Goal: Task Accomplishment & Management: Complete application form

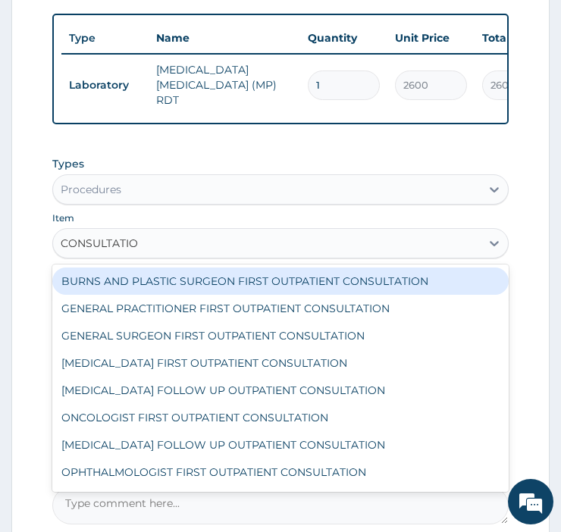
type input "CONSULTATION"
click at [355, 322] on div "GENERAL PRACTITIONER FIRST OUTPATIENT CONSULTATION" at bounding box center [280, 308] width 457 height 27
type input "3750"
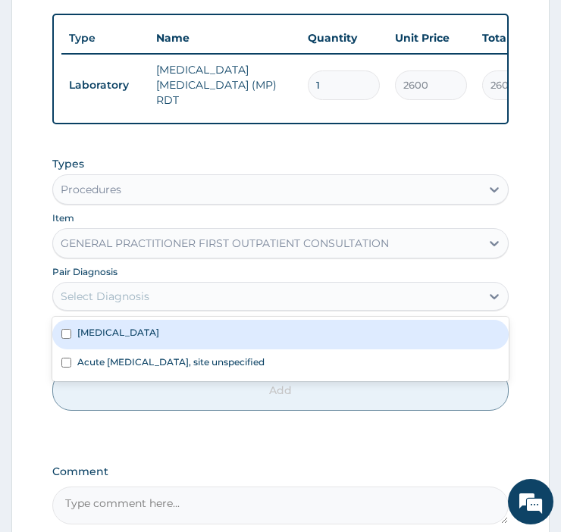
click at [322, 349] on div "Plasmodium malariae malaria without complication" at bounding box center [280, 334] width 457 height 29
checkbox input "true"
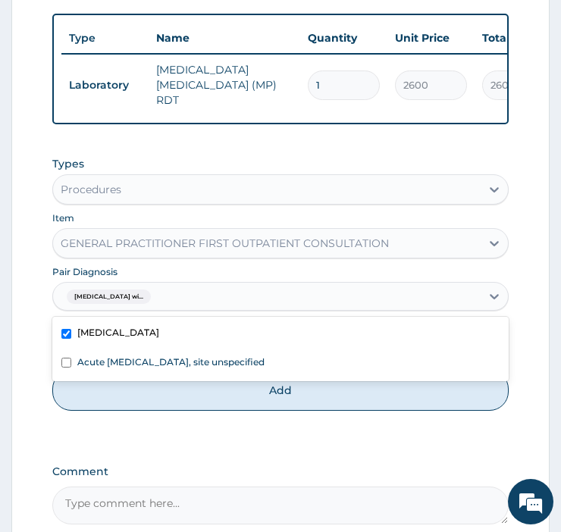
click at [308, 378] on div "Acute upper respiratory infection, site unspecified" at bounding box center [280, 364] width 457 height 29
checkbox input "true"
click at [339, 411] on button "Add" at bounding box center [280, 390] width 457 height 41
type input "0"
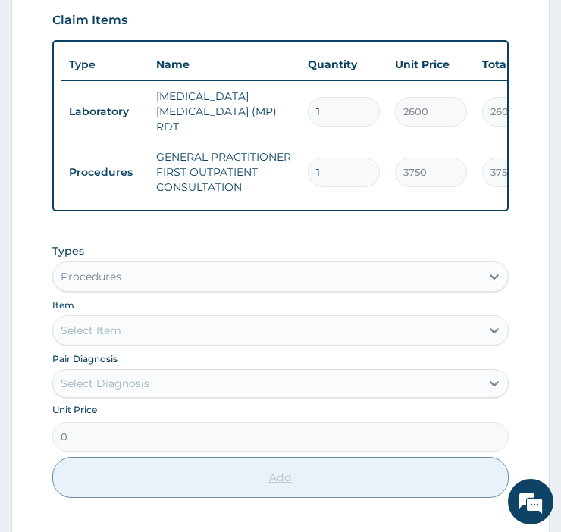
scroll to position [402, 0]
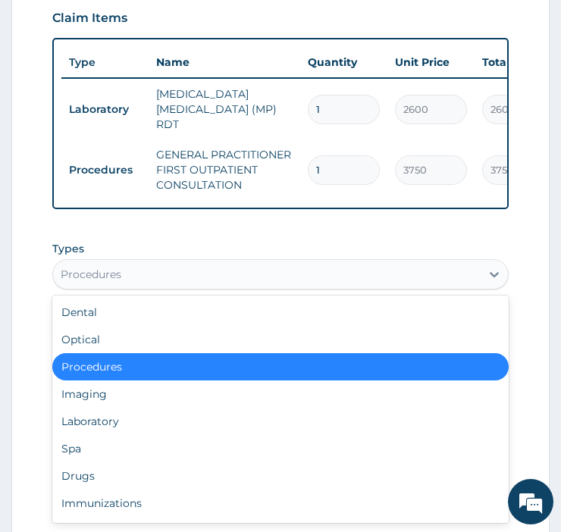
click at [89, 490] on div "Drugs" at bounding box center [280, 476] width 457 height 27
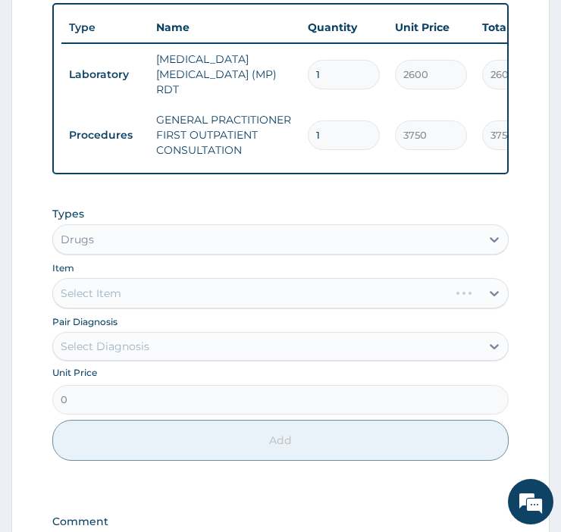
scroll to position [438, 0]
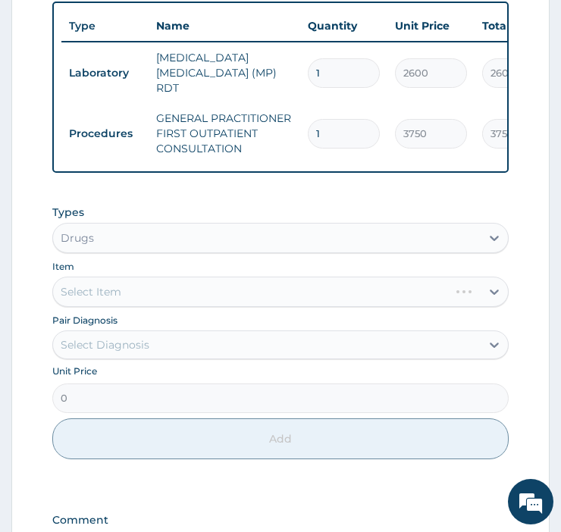
click at [108, 307] on div "Select Item" at bounding box center [280, 292] width 457 height 30
click at [162, 307] on div "Select Item" at bounding box center [280, 292] width 457 height 30
click at [137, 307] on div "Select Item" at bounding box center [280, 292] width 457 height 30
click at [391, 307] on div "Select Item" at bounding box center [280, 292] width 457 height 30
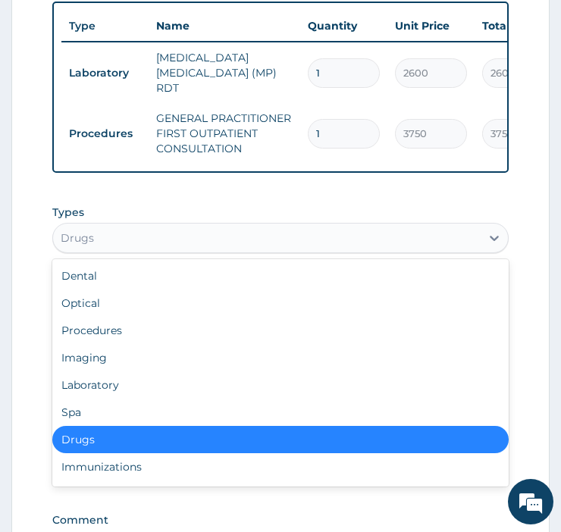
click at [288, 454] on div "Drugs" at bounding box center [280, 439] width 457 height 27
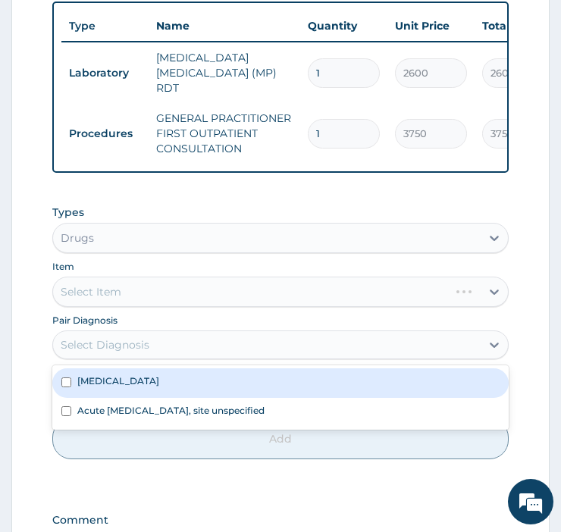
click at [350, 397] on div "Plasmodium malariae malaria without complication" at bounding box center [280, 383] width 457 height 29
checkbox input "true"
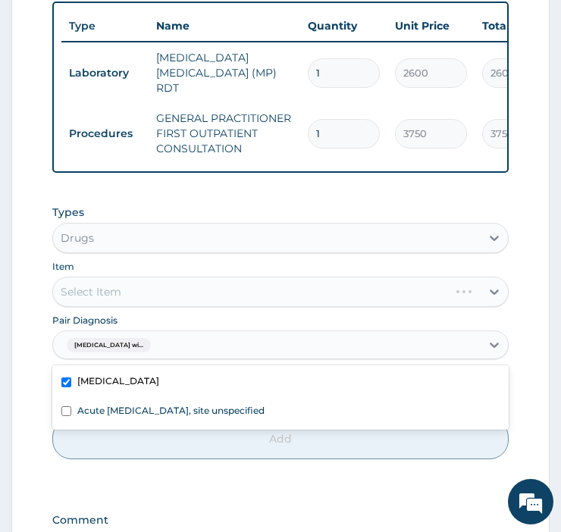
click at [338, 427] on div "Acute upper respiratory infection, site unspecified" at bounding box center [280, 412] width 457 height 29
checkbox input "true"
click at [191, 307] on div "Select Item" at bounding box center [280, 292] width 457 height 30
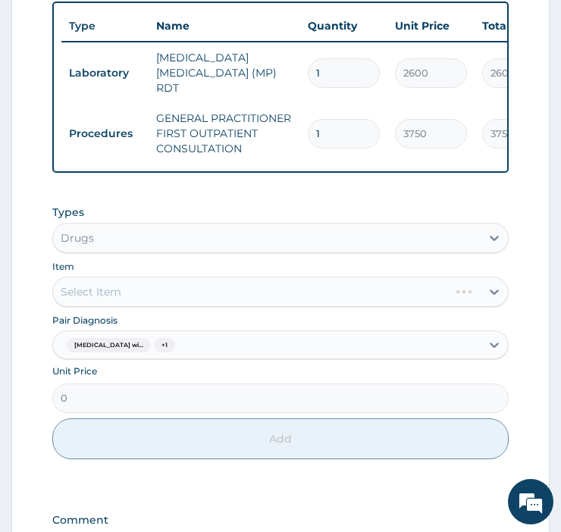
click at [158, 307] on div "Select Item" at bounding box center [280, 292] width 457 height 30
click at [496, 307] on div "Select Item" at bounding box center [280, 292] width 457 height 30
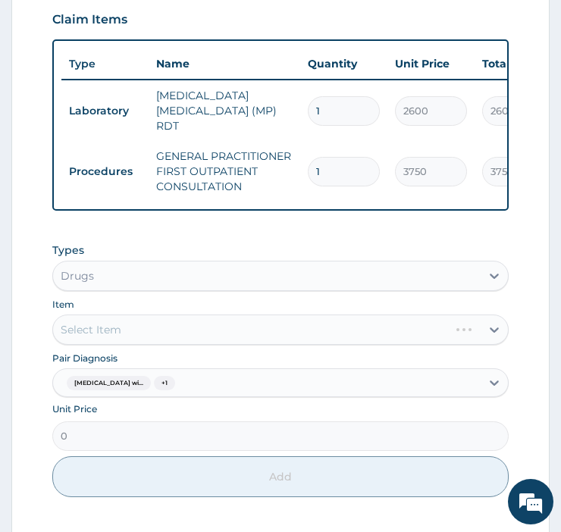
scroll to position [393, 0]
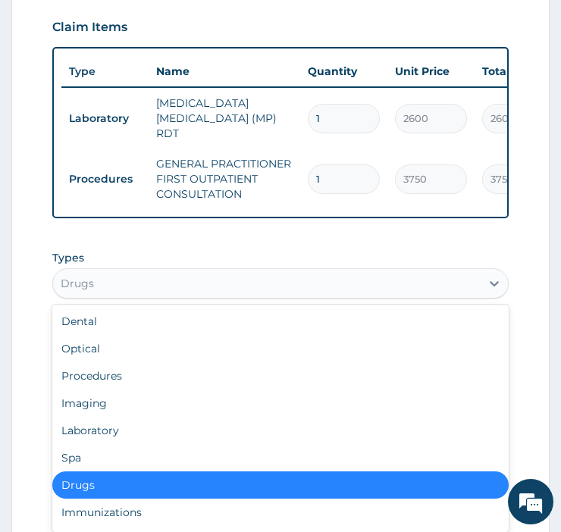
click at [111, 499] on div "Drugs" at bounding box center [280, 485] width 457 height 27
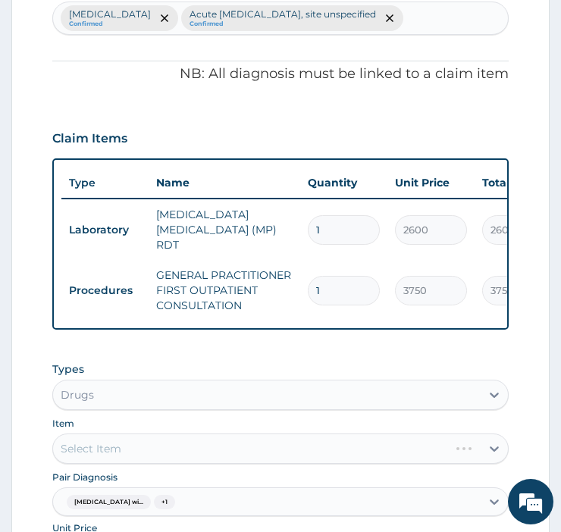
scroll to position [642, 0]
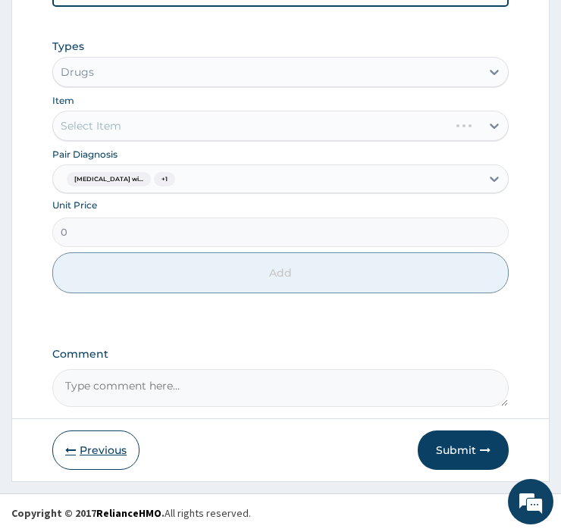
click at [91, 456] on button "Previous" at bounding box center [95, 450] width 87 height 39
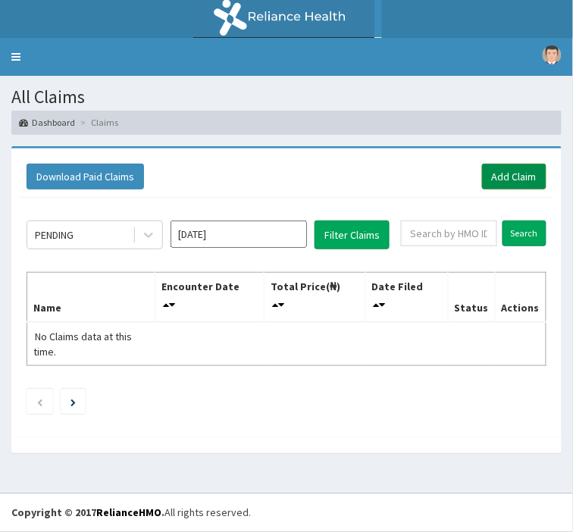
click at [516, 171] on link "Add Claim" at bounding box center [514, 177] width 64 height 26
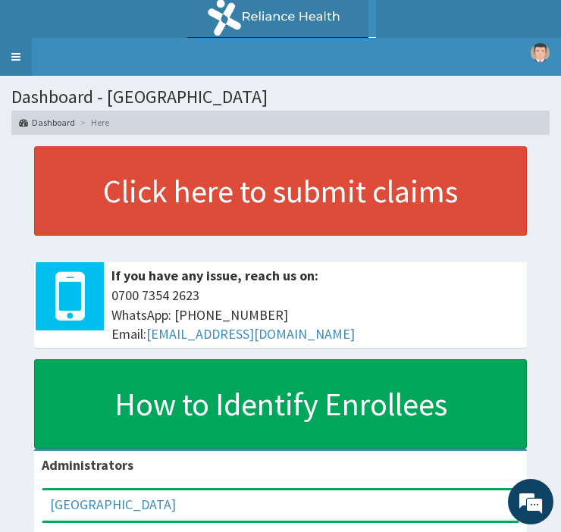
click at [16, 56] on link "Toggle navigation" at bounding box center [16, 57] width 32 height 38
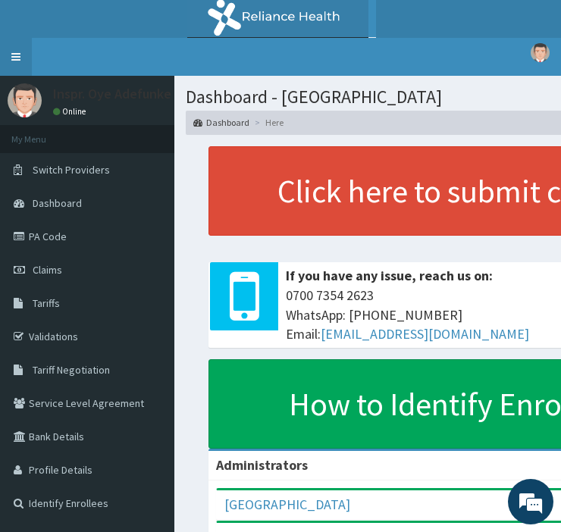
click at [16, 56] on link "Toggle navigation" at bounding box center [16, 57] width 32 height 38
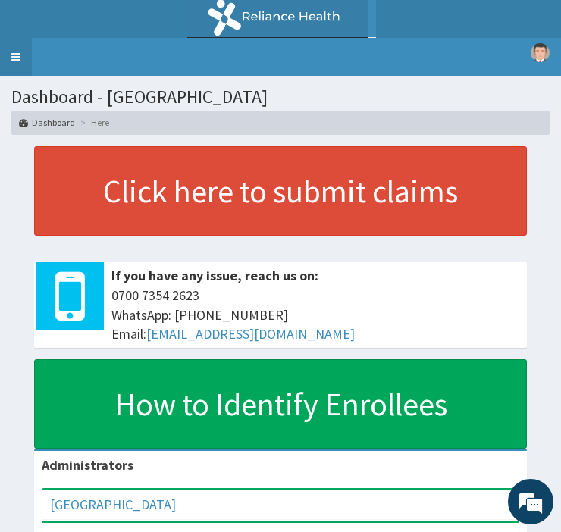
click at [26, 44] on link "Toggle navigation" at bounding box center [16, 57] width 32 height 38
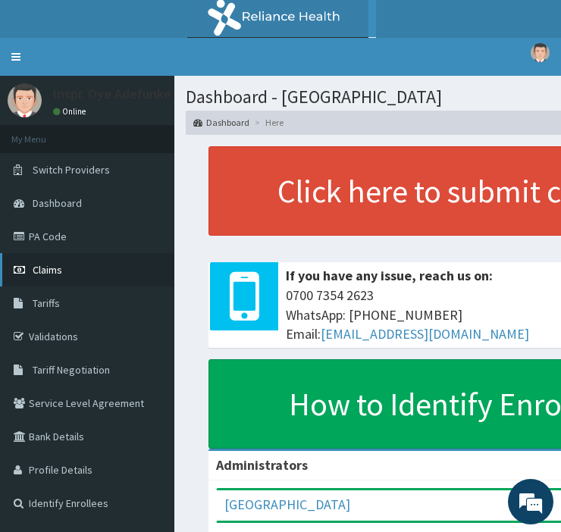
click at [101, 273] on link "Claims" at bounding box center [87, 269] width 174 height 33
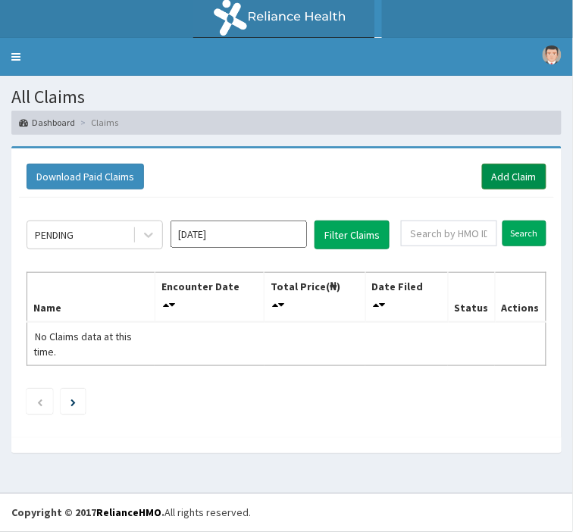
click at [499, 188] on link "Add Claim" at bounding box center [514, 177] width 64 height 26
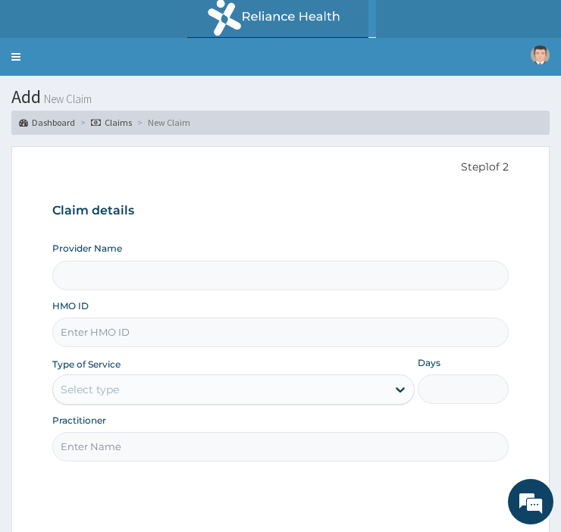
click at [194, 335] on input "HMO ID" at bounding box center [280, 333] width 457 height 30
type input "[GEOGRAPHIC_DATA]"
type input "EKI/10043/E"
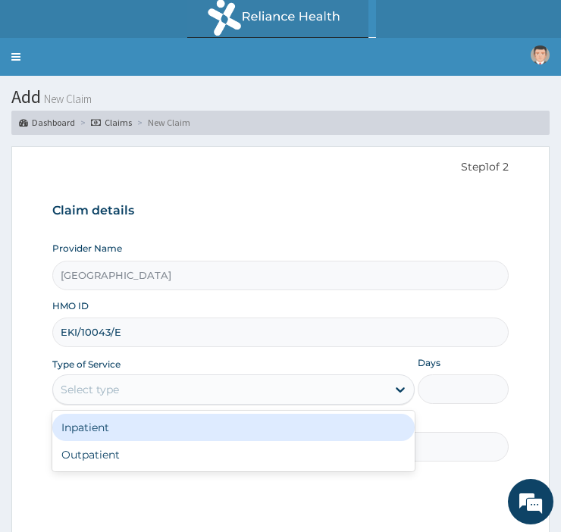
click at [170, 460] on div "Outpatient" at bounding box center [233, 454] width 363 height 27
type input "1"
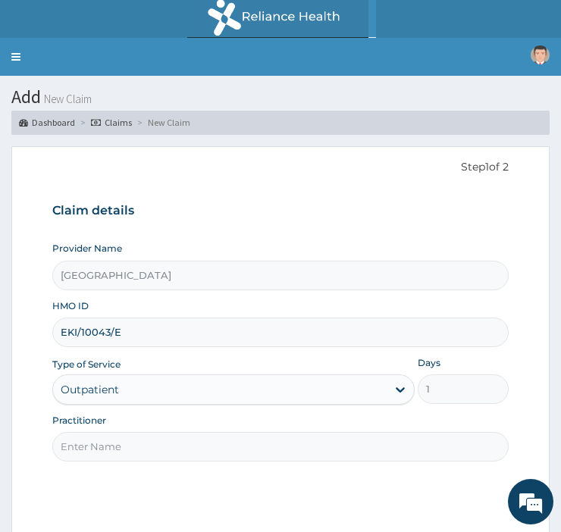
click at [283, 444] on input "Practitioner" at bounding box center [280, 447] width 457 height 30
type input "DR ORIIRE"
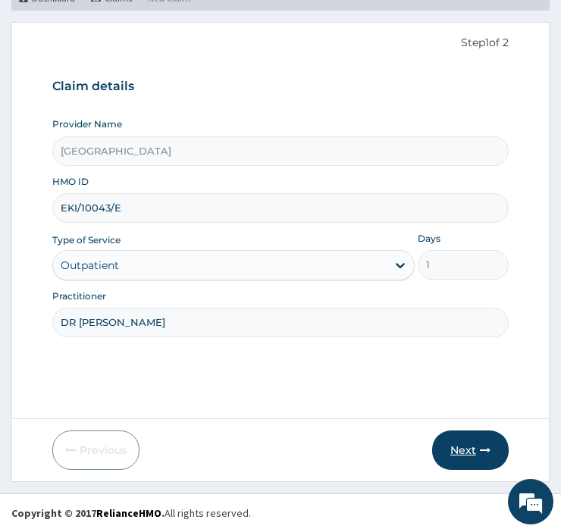
click at [458, 448] on button "Next" at bounding box center [470, 450] width 77 height 39
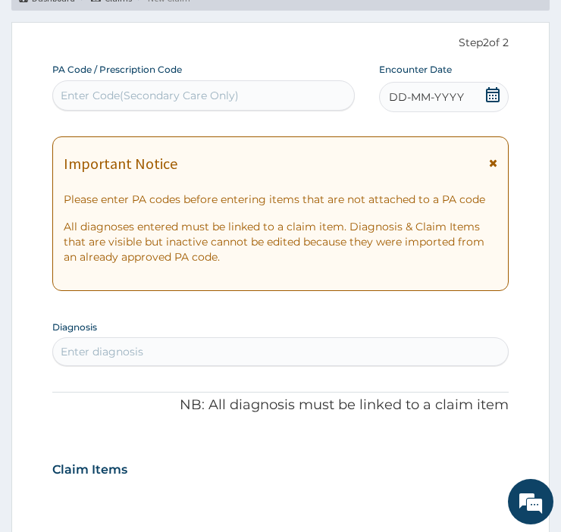
click at [493, 159] on icon at bounding box center [493, 163] width 8 height 11
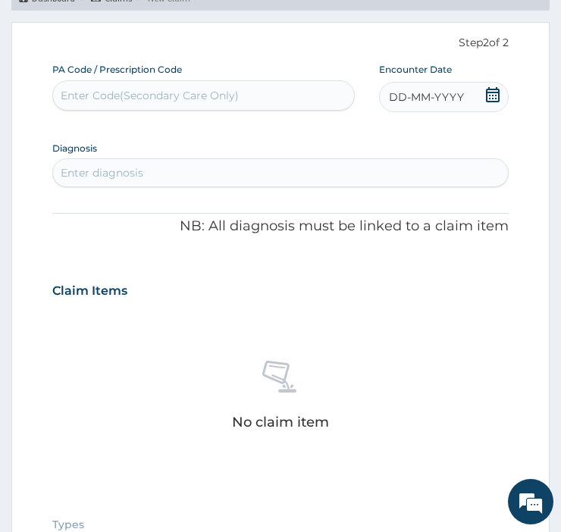
click at [451, 95] on span "DD-MM-YYYY" at bounding box center [426, 96] width 75 height 15
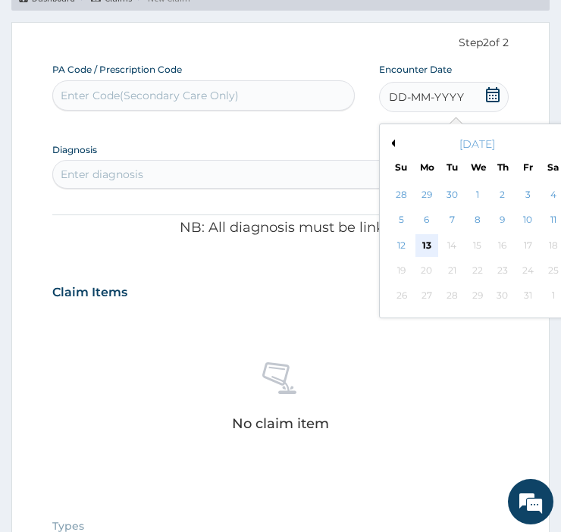
click at [425, 244] on div "13" at bounding box center [427, 245] width 23 height 23
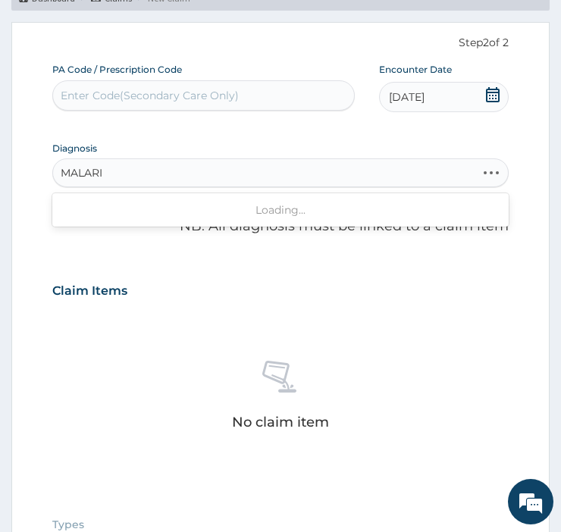
type input "MALARIA"
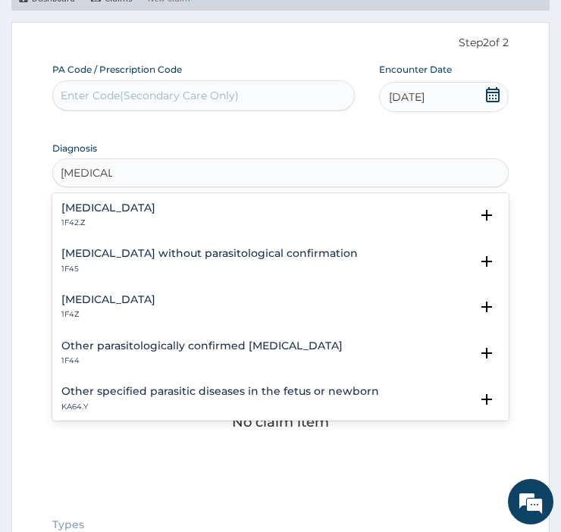
click at [155, 211] on h4 "Plasmodium malariae malaria without complication" at bounding box center [108, 207] width 94 height 11
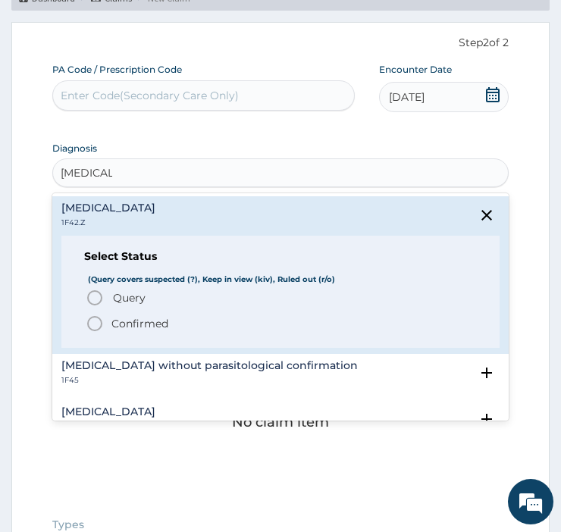
click at [140, 294] on span "Query" at bounding box center [129, 297] width 33 height 15
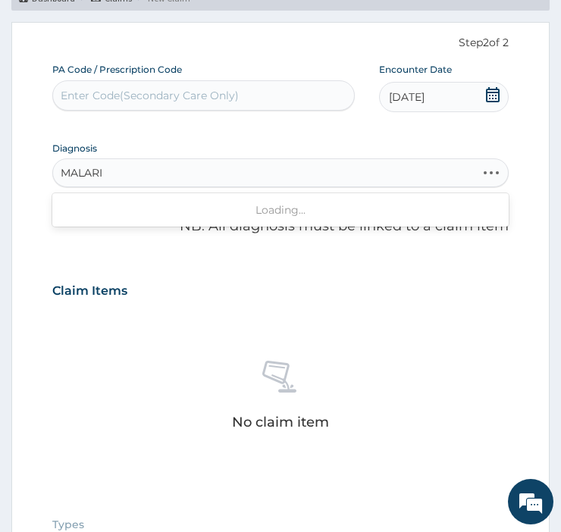
type input "MALARIA"
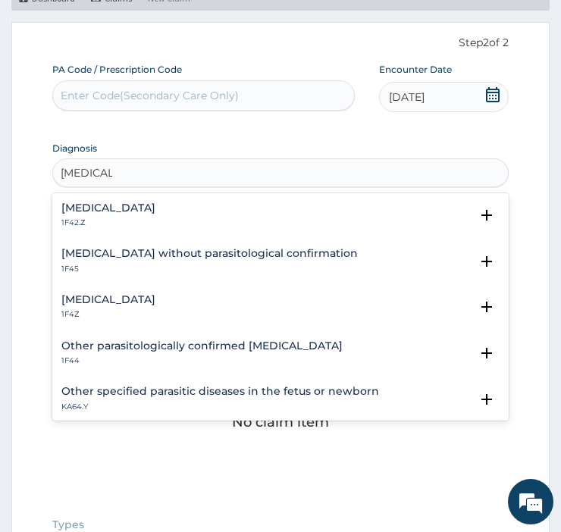
click at [155, 210] on h4 "Plasmodium malariae malaria without complication" at bounding box center [108, 207] width 94 height 11
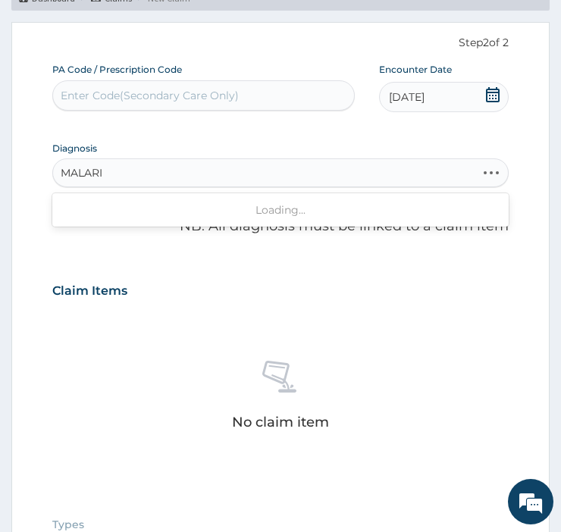
type input "MALARIA"
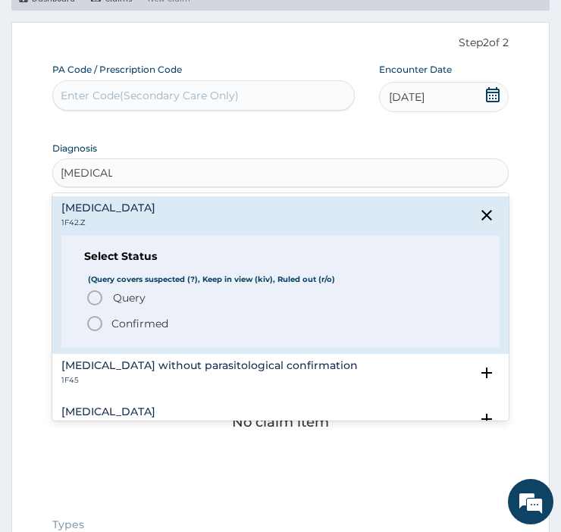
click at [146, 325] on p "Confirmed" at bounding box center [139, 323] width 57 height 15
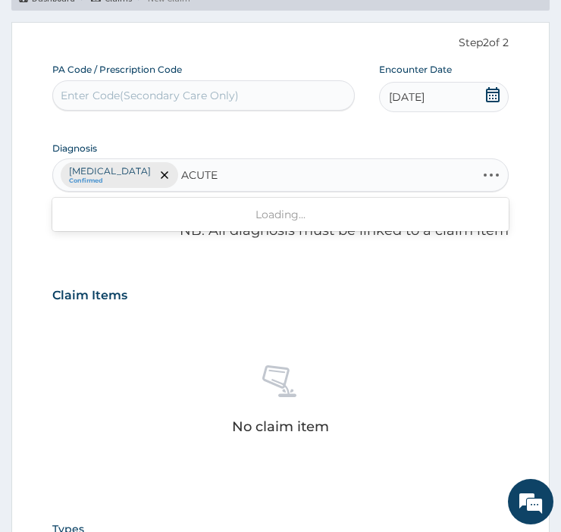
type input "ACUTE"
click at [505, 290] on div "Claim Items" at bounding box center [280, 291] width 457 height 39
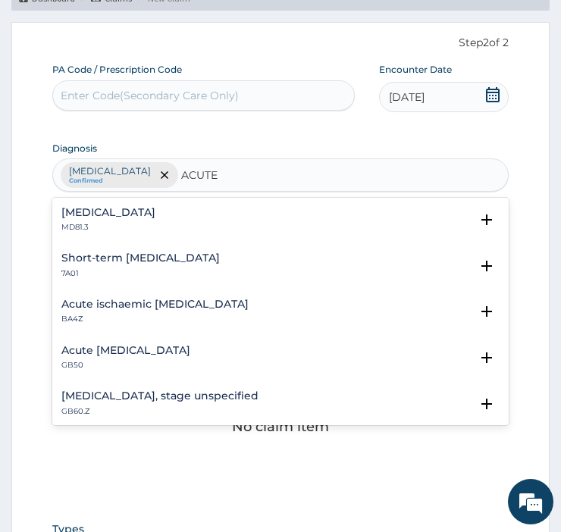
scroll to position [0, 0]
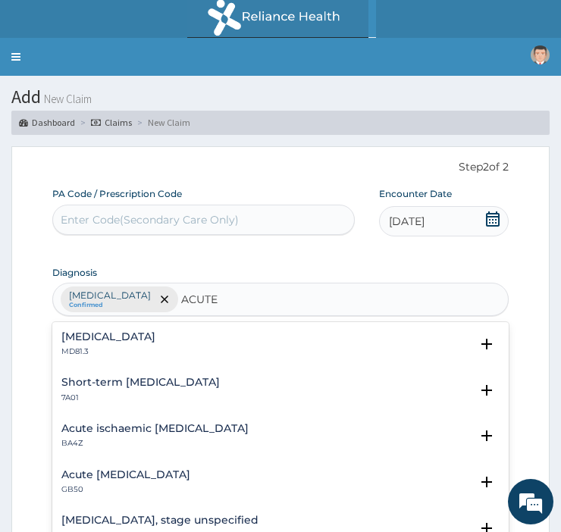
type input "ACUTE"
type input "ACUTE UPPER"
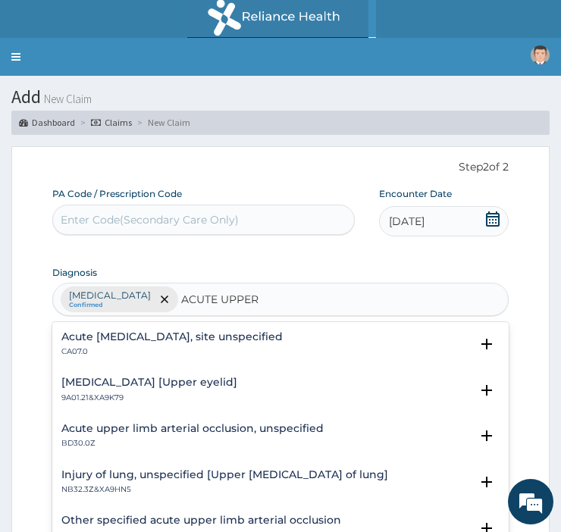
click at [162, 380] on h4 "Hordeolum internum [Upper eyelid]" at bounding box center [149, 382] width 176 height 11
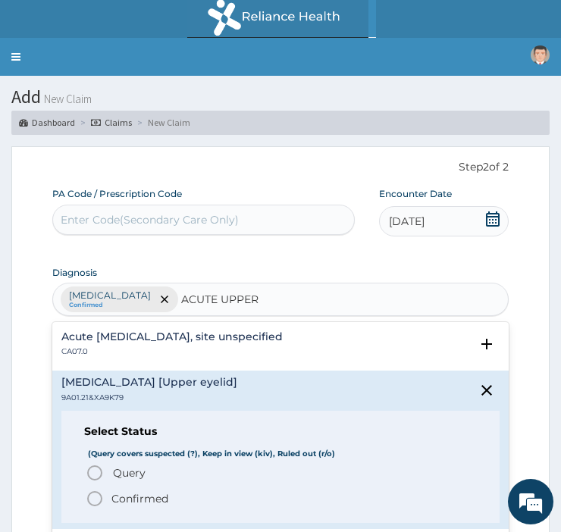
click at [106, 335] on h4 "Acute upper respiratory infection, site unspecified" at bounding box center [171, 336] width 221 height 11
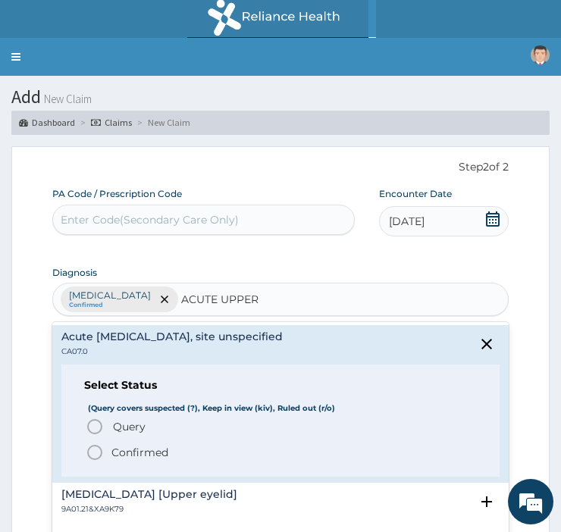
click at [109, 451] on span "Confirmed" at bounding box center [281, 453] width 391 height 18
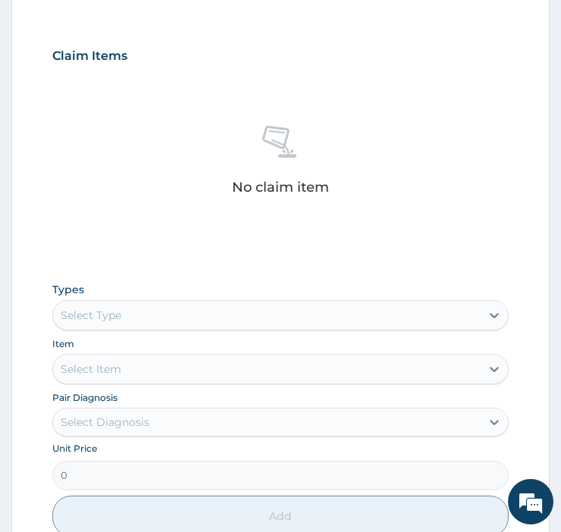
scroll to position [368, 0]
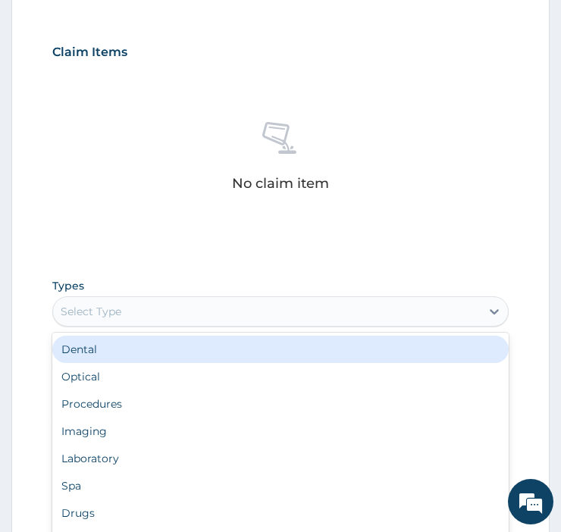
click at [93, 418] on div "Procedures" at bounding box center [280, 404] width 457 height 27
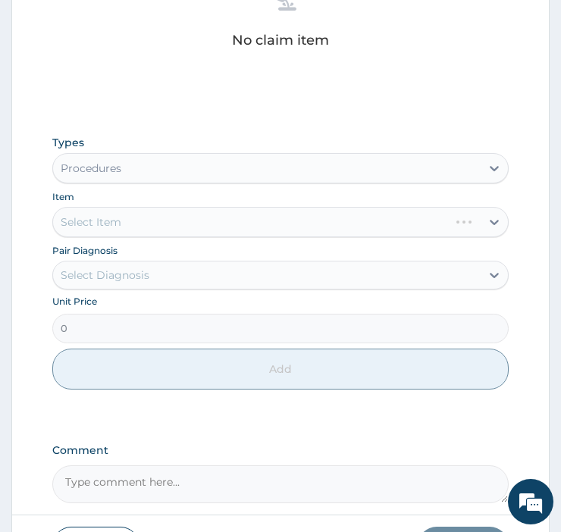
scroll to position [513, 0]
click at [122, 236] on div "Select Item" at bounding box center [280, 221] width 457 height 30
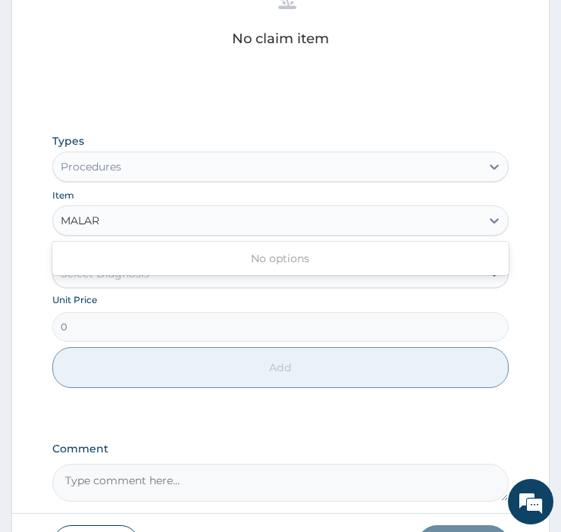
type input "MALARI"
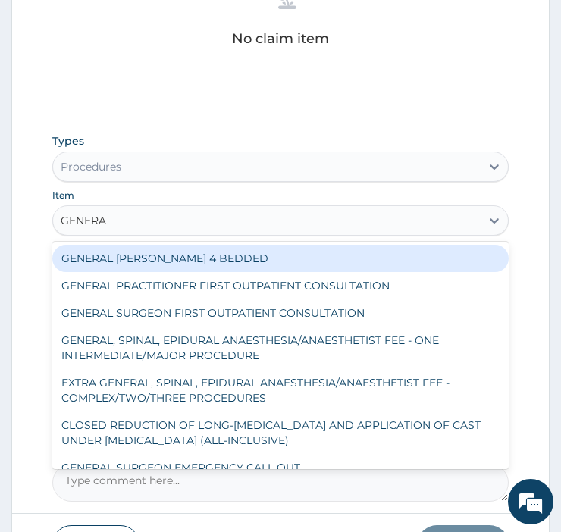
type input "GENERAL"
click at [368, 300] on div "GENERAL PRACTITIONER FIRST OUTPATIENT CONSULTATION" at bounding box center [280, 285] width 457 height 27
type input "3750"
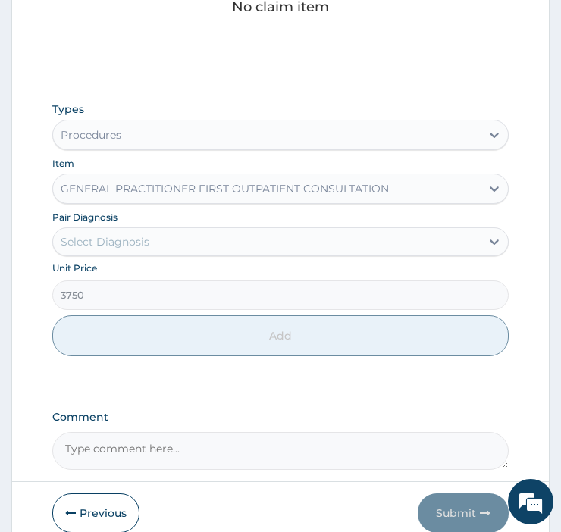
scroll to position [558, 0]
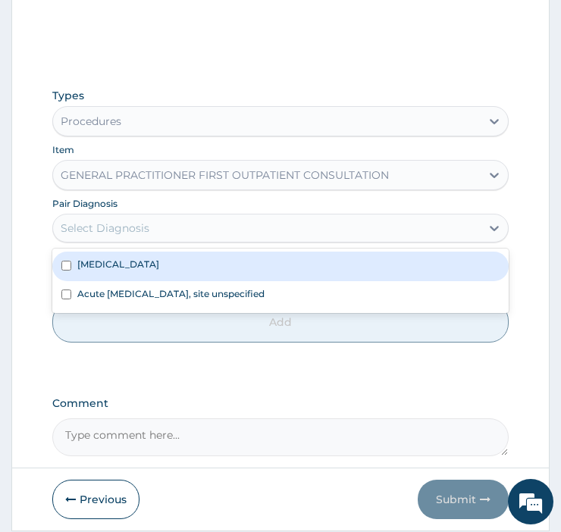
click at [159, 271] on label "Plasmodium malariae malaria without complication" at bounding box center [118, 264] width 82 height 13
checkbox input "true"
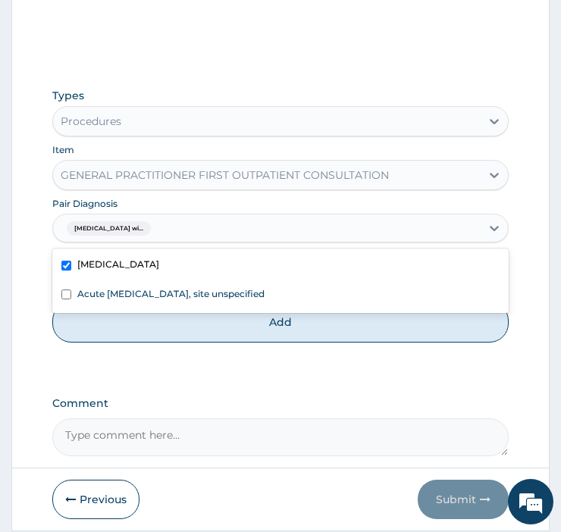
click at [265, 300] on label "Acute upper respiratory infection, site unspecified" at bounding box center [170, 293] width 187 height 13
checkbox input "true"
click at [300, 343] on button "Add" at bounding box center [280, 322] width 457 height 41
type input "0"
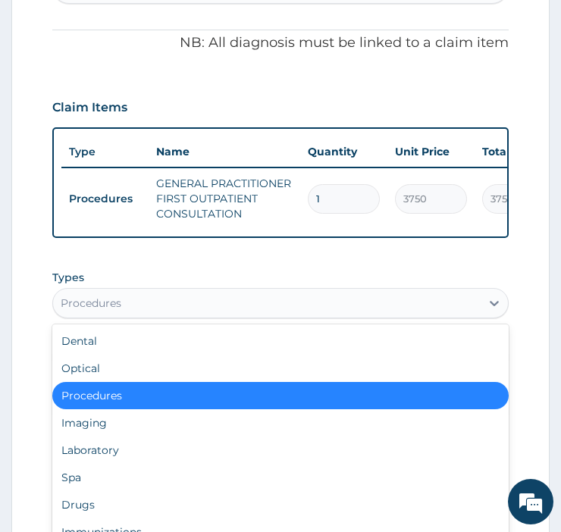
scroll to position [51, 0]
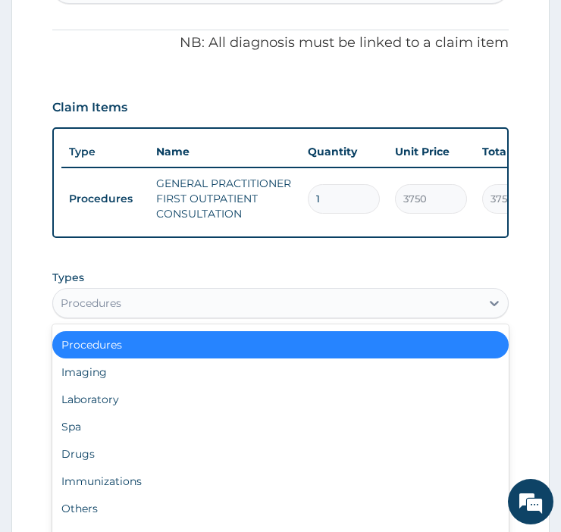
click at [190, 413] on div "Laboratory" at bounding box center [280, 399] width 457 height 27
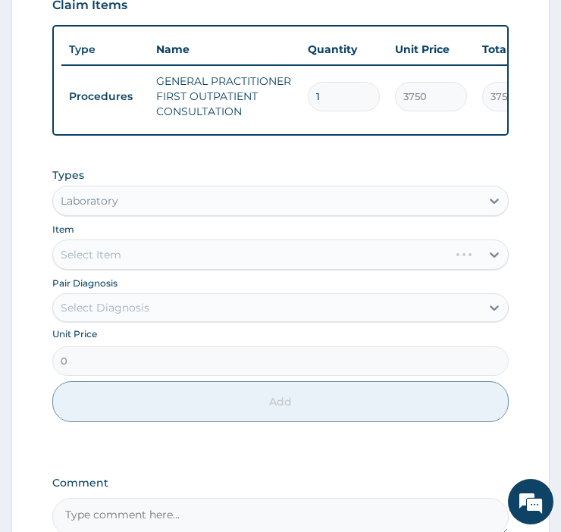
scroll to position [418, 0]
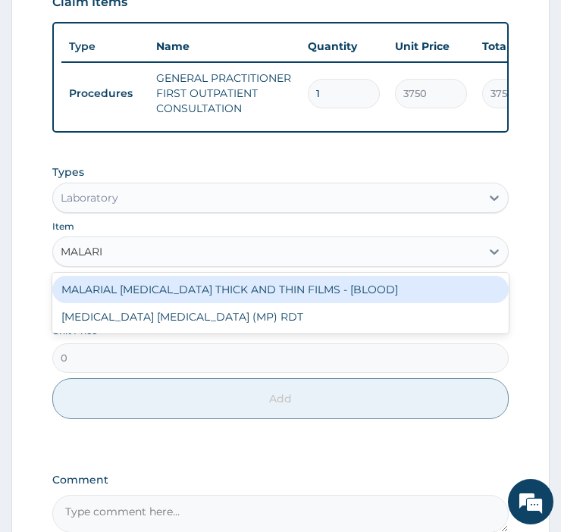
type input "MALARIA"
click at [228, 331] on div "MALARIA PARASITE (MP) RDT" at bounding box center [280, 316] width 457 height 27
type input "2600"
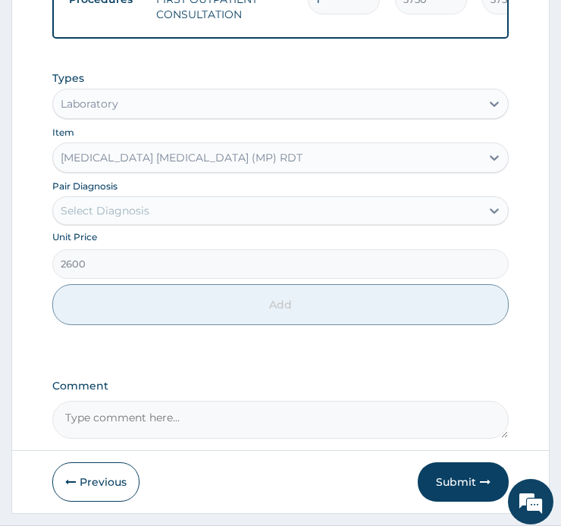
scroll to position [516, 0]
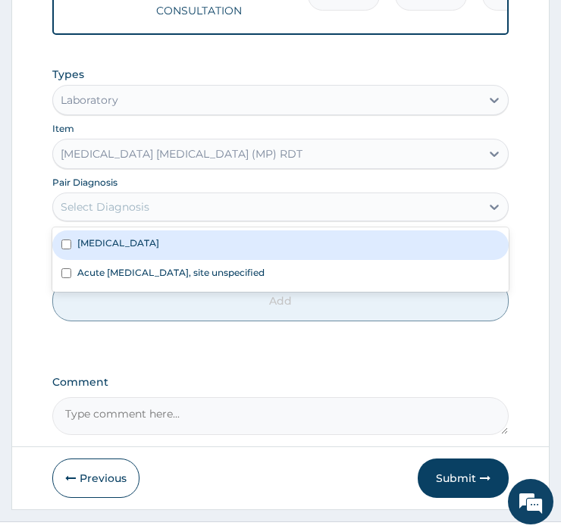
click at [159, 250] on label "Plasmodium malariae malaria without complication" at bounding box center [118, 243] width 82 height 13
checkbox input "true"
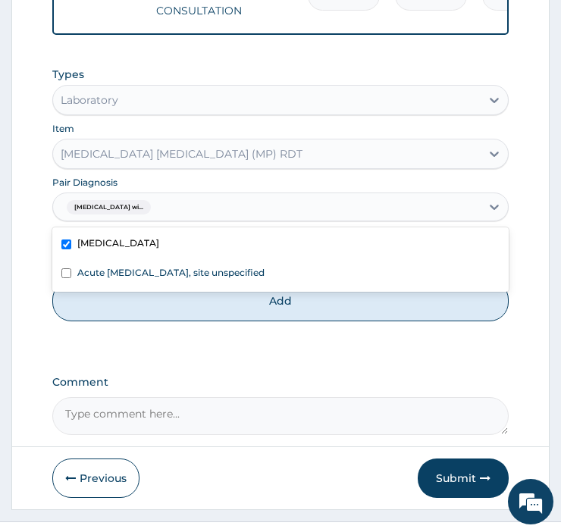
click at [265, 279] on label "Acute upper respiratory infection, site unspecified" at bounding box center [170, 272] width 187 height 13
checkbox input "true"
click at [299, 322] on button "Add" at bounding box center [280, 301] width 457 height 41
type input "0"
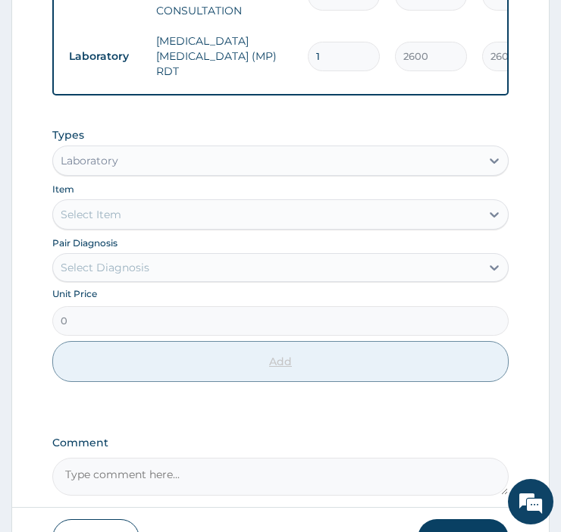
scroll to position [494, 0]
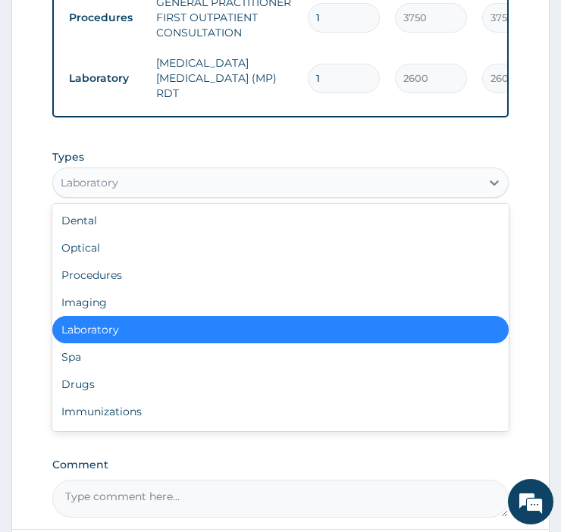
click at [232, 398] on div "Drugs" at bounding box center [280, 384] width 457 height 27
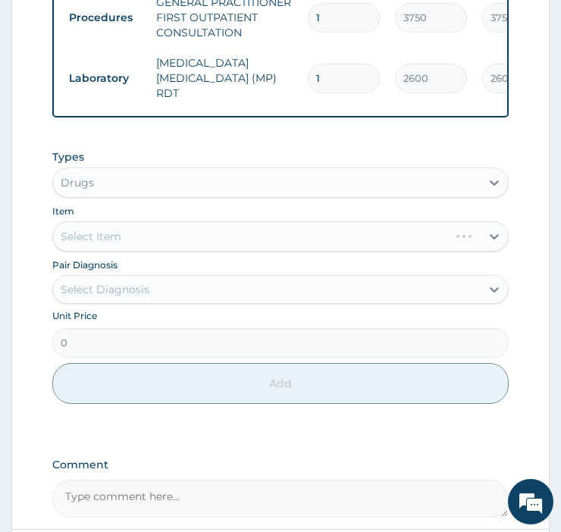
click at [312, 252] on div "Select Item" at bounding box center [280, 236] width 457 height 30
click at [418, 252] on div "Select Item" at bounding box center [280, 236] width 457 height 30
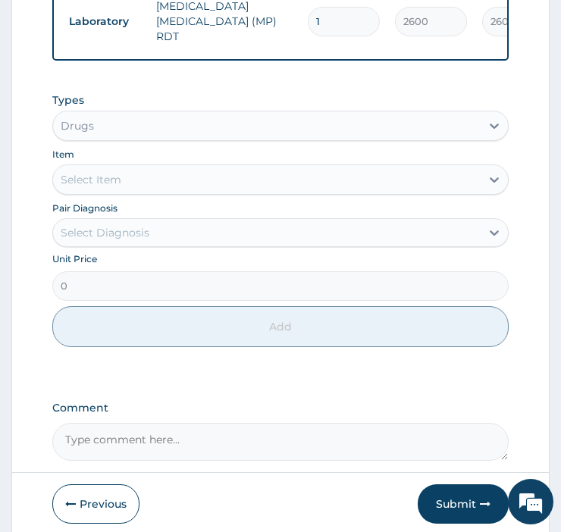
scroll to position [552, 0]
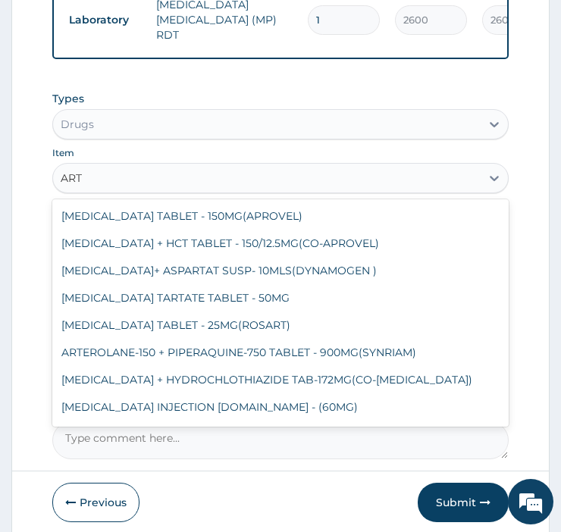
type input "ARTE"
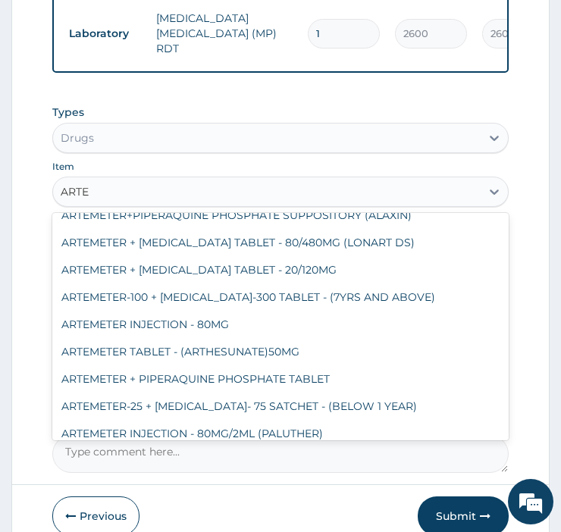
scroll to position [232, 0]
click at [124, 339] on div "ARTEMETER INJECTION - 80MG" at bounding box center [280, 325] width 457 height 27
type input "499.79999999999995"
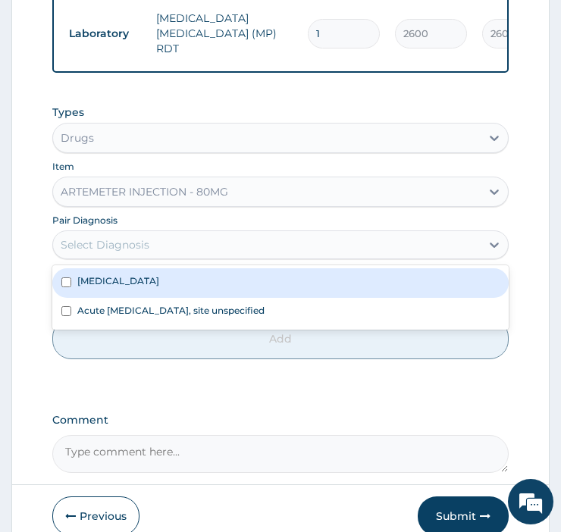
click at [92, 287] on label "Plasmodium malariae malaria without complication" at bounding box center [118, 281] width 82 height 13
checkbox input "true"
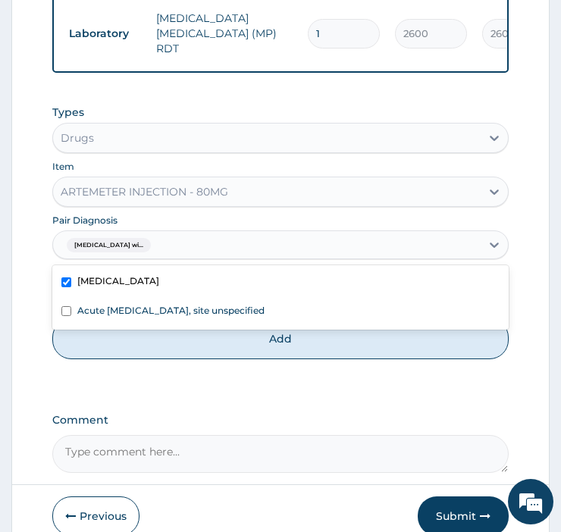
click at [70, 316] on input "checkbox" at bounding box center [66, 311] width 10 height 10
checkbox input "true"
click at [127, 359] on button "Add" at bounding box center [280, 339] width 457 height 41
type input "0"
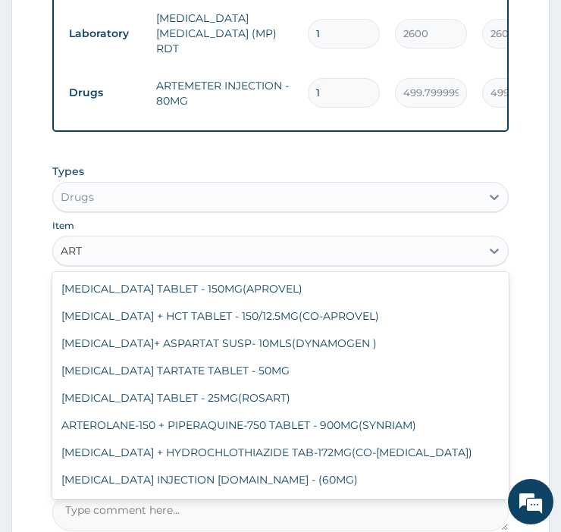
type input "ARTE"
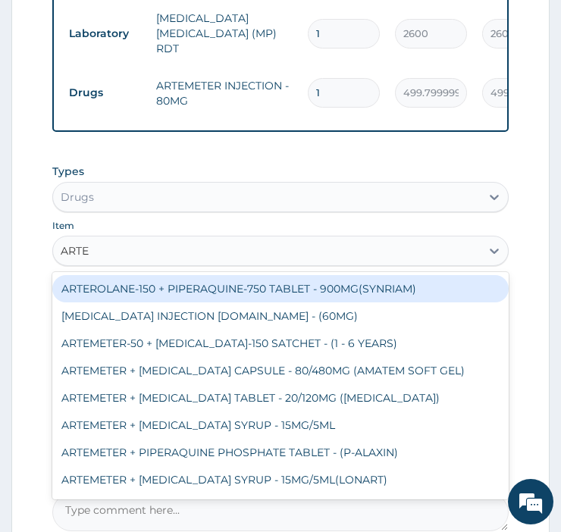
click at [132, 385] on div "ARTEMETER + LUMEFANTRINE CAPSULE - 80/480MG (AMATEM SOFT GEL)" at bounding box center [280, 370] width 457 height 27
type input "441"
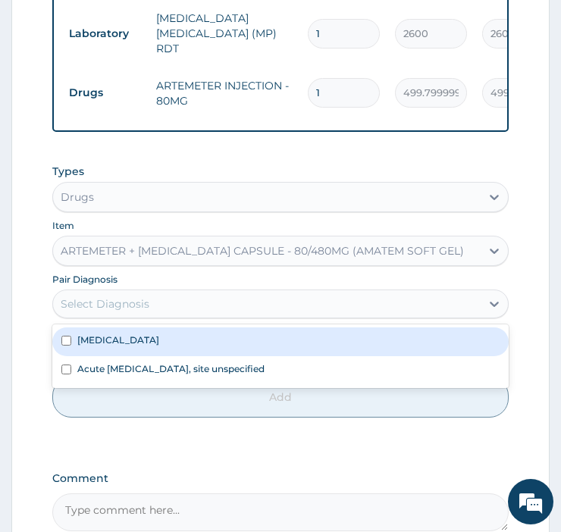
click at [100, 347] on label "Plasmodium malariae malaria without complication" at bounding box center [118, 340] width 82 height 13
checkbox input "true"
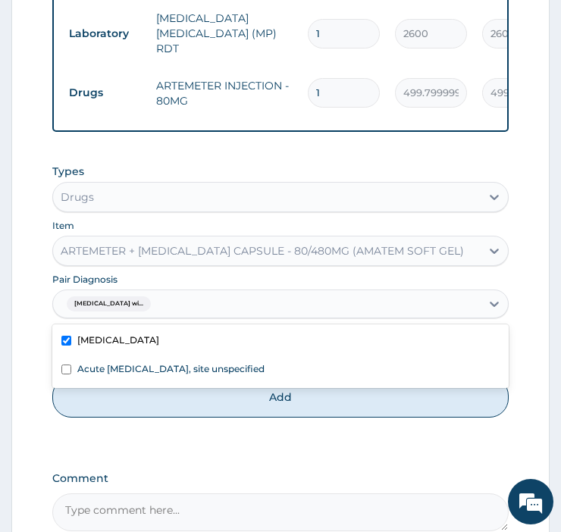
click at [97, 375] on label "Acute upper respiratory infection, site unspecified" at bounding box center [170, 369] width 187 height 13
checkbox input "true"
click at [104, 418] on button "Add" at bounding box center [280, 397] width 457 height 41
type input "0"
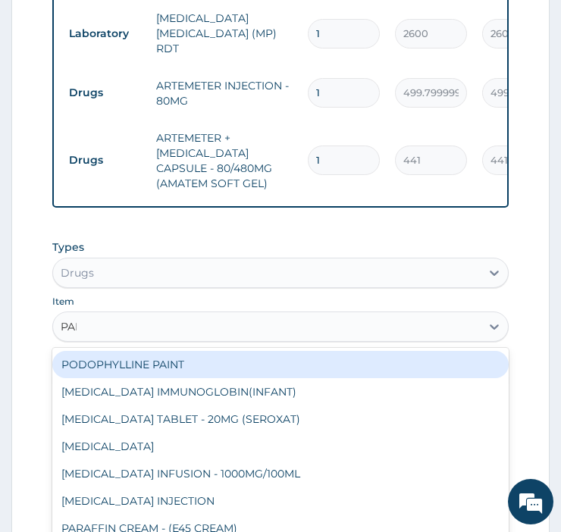
type input "PARA"
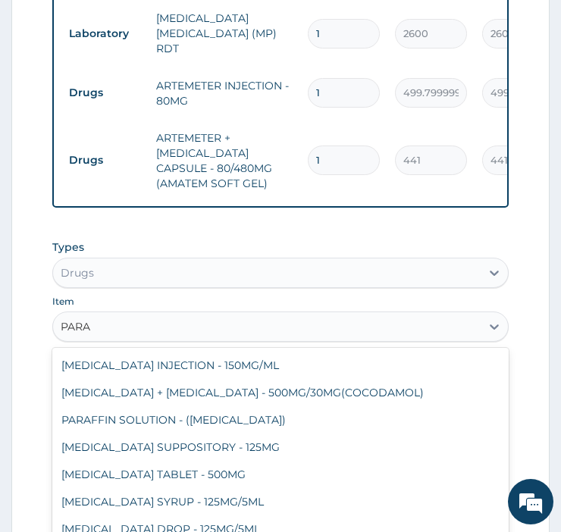
scroll to position [106, 0]
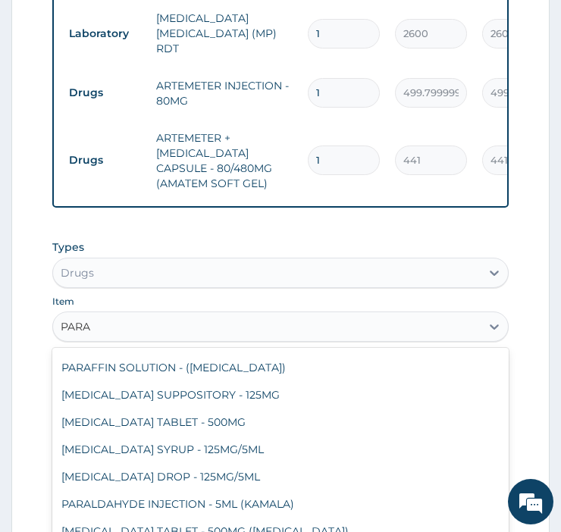
click at [125, 436] on div "PARACETAMOL TABLET - 500MG" at bounding box center [280, 422] width 457 height 27
type input "35.279999999999994"
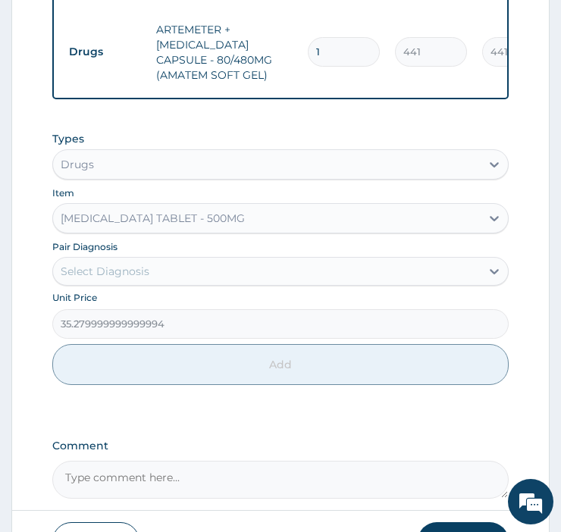
scroll to position [648, 0]
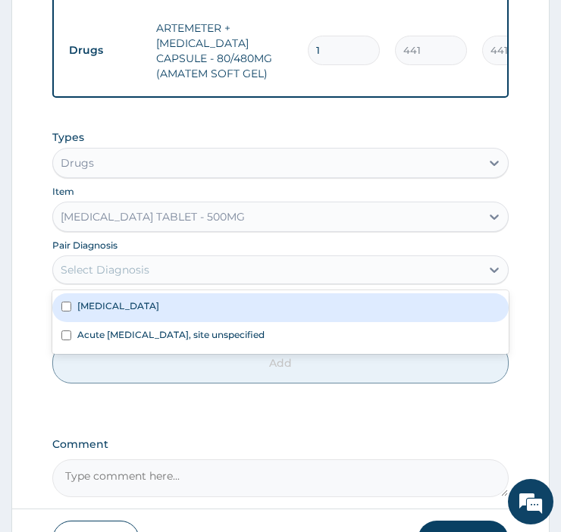
click at [101, 312] on label "Plasmodium malariae malaria without complication" at bounding box center [118, 306] width 82 height 13
checkbox input "true"
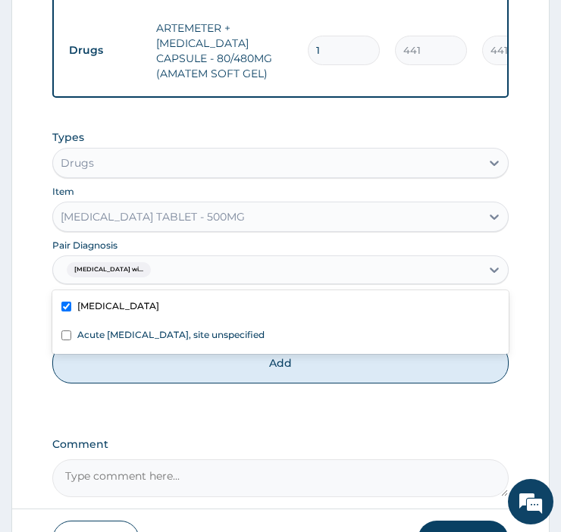
click at [71, 351] on div "Acute upper respiratory infection, site unspecified" at bounding box center [280, 336] width 457 height 29
checkbox input "true"
click at [108, 384] on button "Add" at bounding box center [280, 363] width 457 height 41
type input "0"
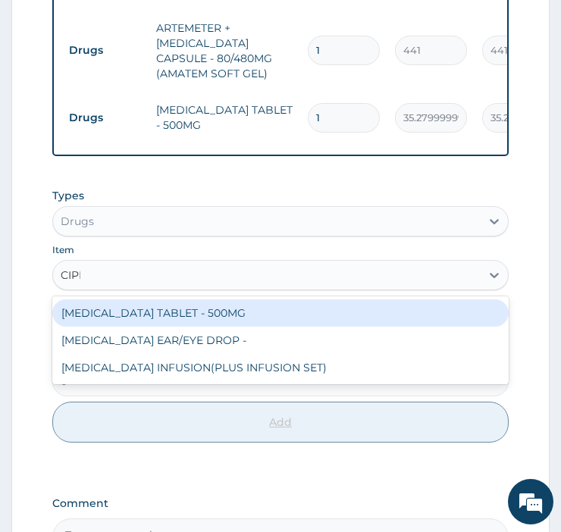
type input "CIPRO"
click at [111, 327] on div "CIPROFLOXACIN TABLET - 500MG" at bounding box center [280, 313] width 457 height 27
type input "205.8"
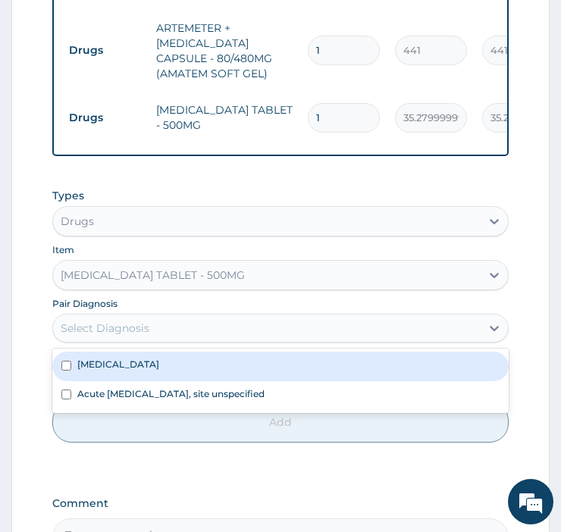
click at [92, 371] on label "Plasmodium malariae malaria without complication" at bounding box center [118, 364] width 82 height 13
checkbox input "true"
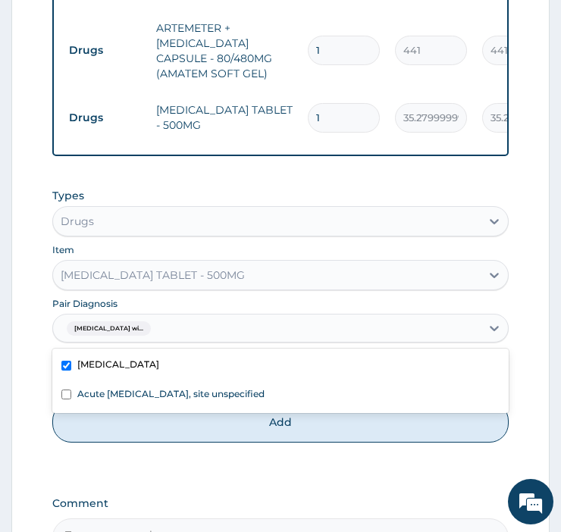
click at [69, 400] on input "checkbox" at bounding box center [66, 395] width 10 height 10
checkbox input "true"
click at [96, 443] on button "Add" at bounding box center [280, 422] width 457 height 41
type input "0"
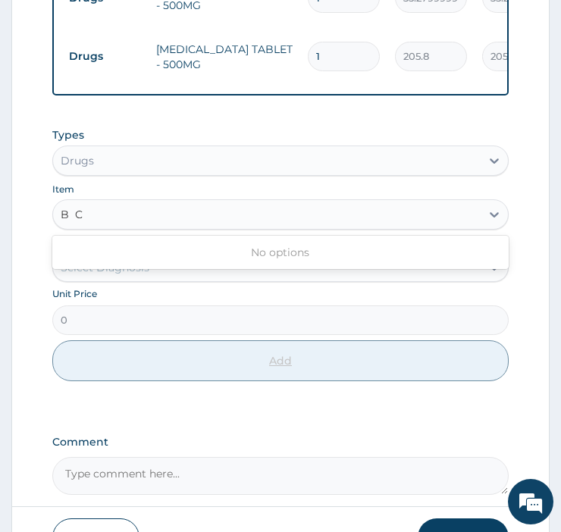
scroll to position [0, 0]
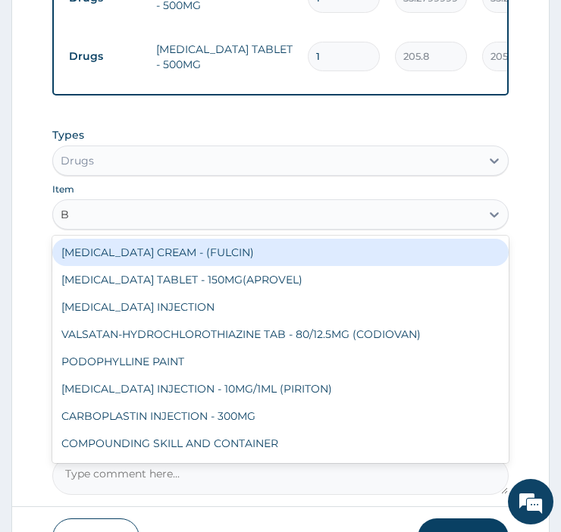
type input "B"
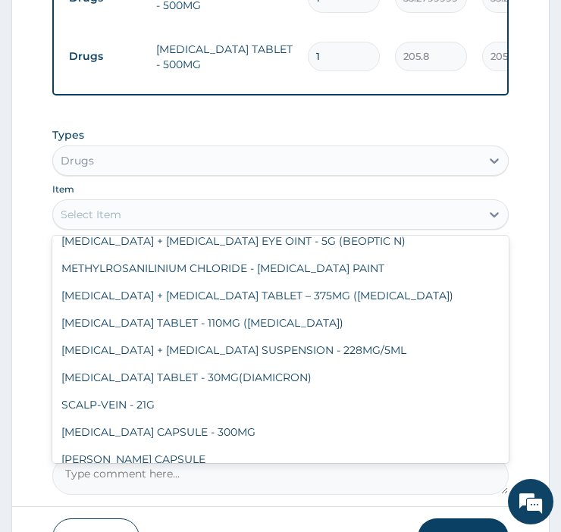
scroll to position [3140, 0]
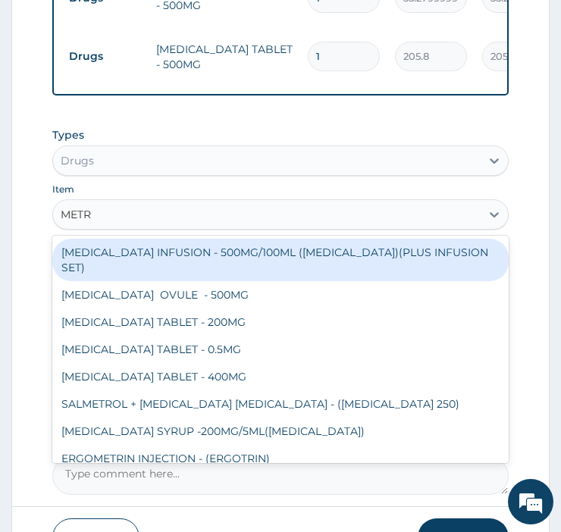
type input "METRO"
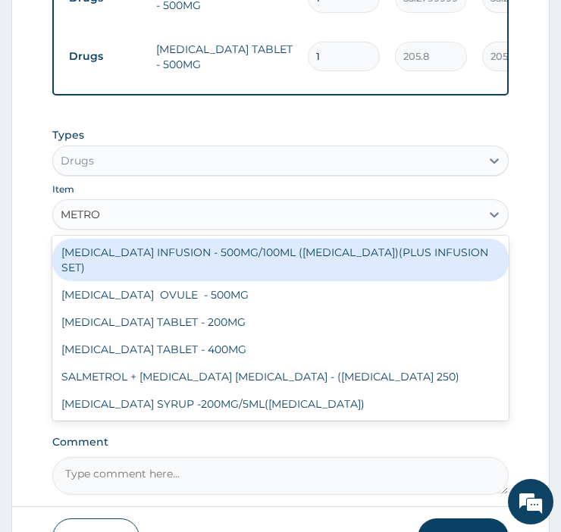
click at [129, 363] on div "METRONIDAZOLE TABLET - 400MG" at bounding box center [280, 349] width 457 height 27
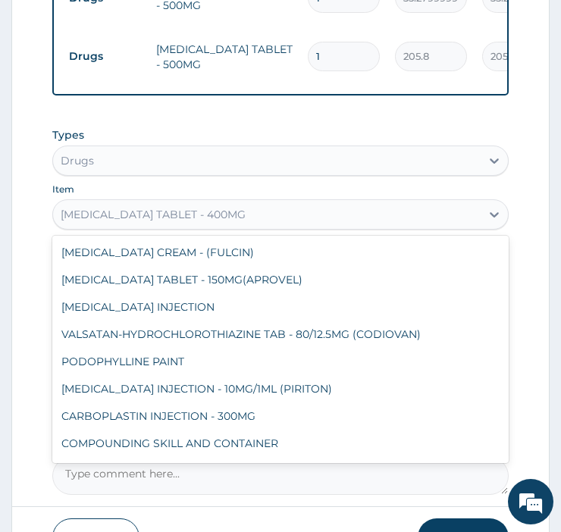
scroll to position [15155, 0]
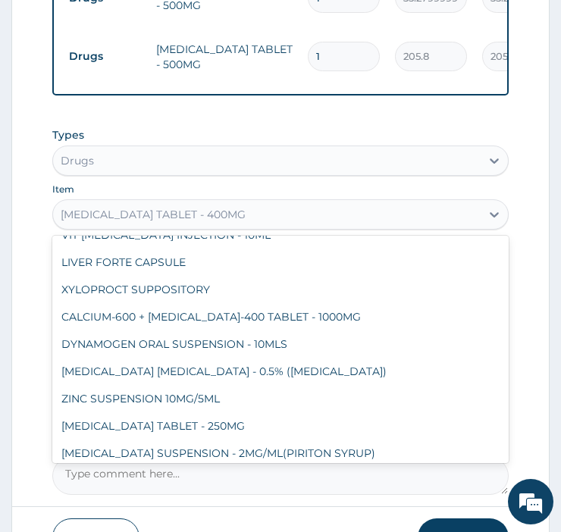
click at [102, 358] on div "TIMOLOL EYE DROP - 0.5% (TIMOLOL)" at bounding box center [280, 371] width 457 height 27
type input "1870.0000000000002"
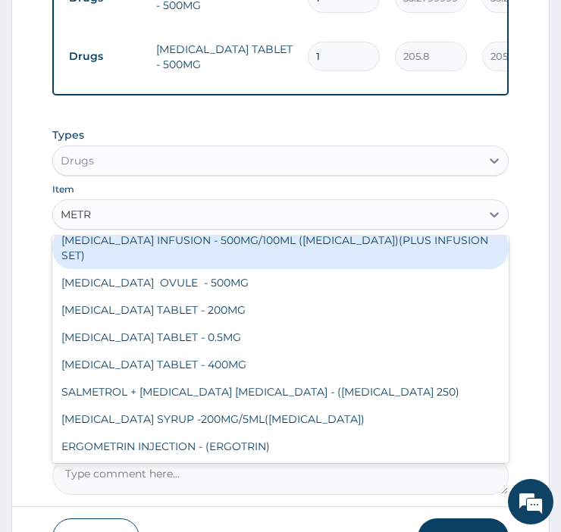
scroll to position [0, 0]
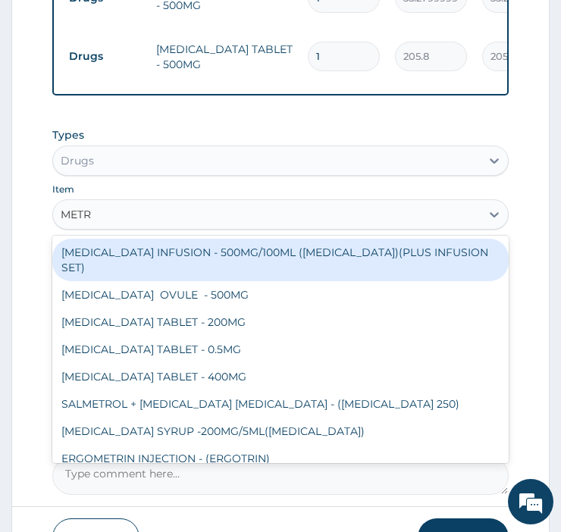
type input "METRO"
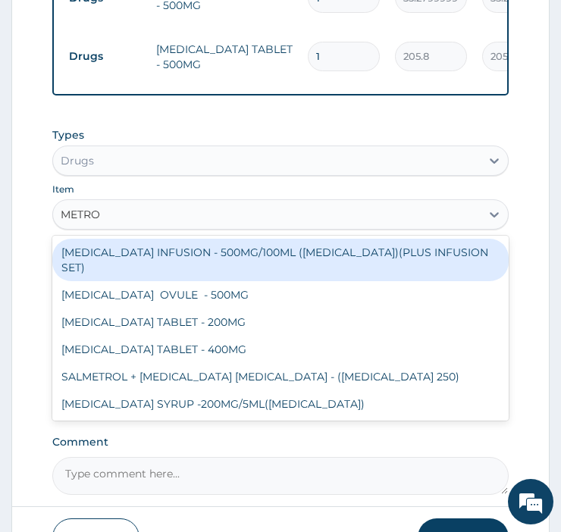
click at [105, 363] on div "METRONIDAZOLE TABLET - 400MG" at bounding box center [280, 349] width 457 height 27
type input "88.2"
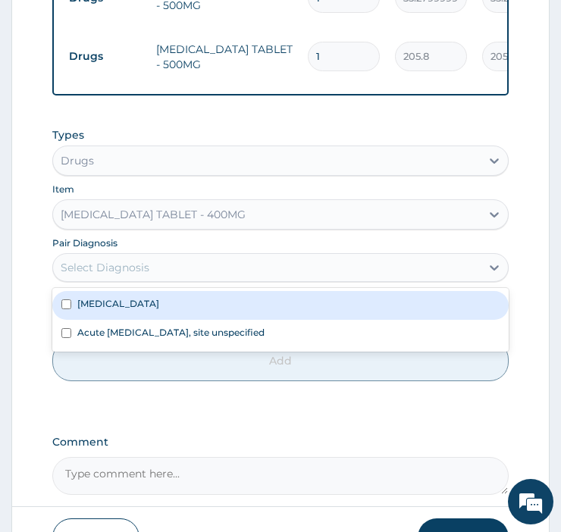
click at [93, 310] on label "Plasmodium malariae malaria without complication" at bounding box center [118, 303] width 82 height 13
checkbox input "true"
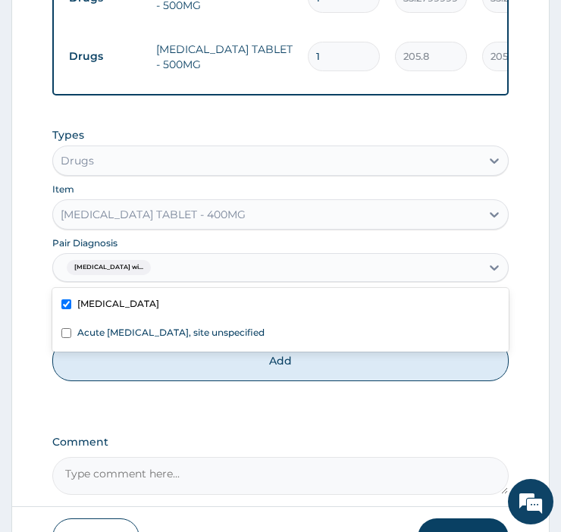
click at [82, 349] on div "Acute upper respiratory infection, site unspecified" at bounding box center [280, 334] width 457 height 29
checkbox input "true"
click at [111, 381] on button "Add" at bounding box center [280, 361] width 457 height 41
type input "0"
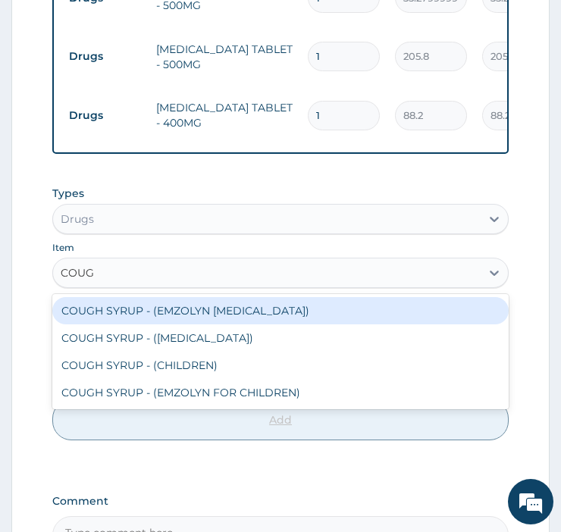
type input "COUGH"
click at [110, 352] on div "COUGH SYRUP - (EXPECTORANT)" at bounding box center [280, 338] width 457 height 27
type input "1176"
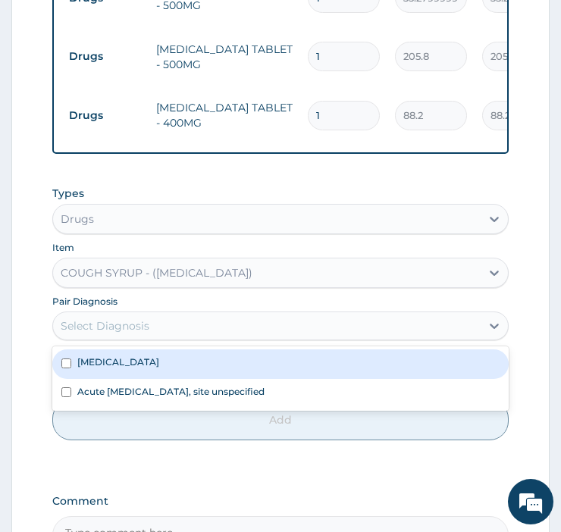
click at [66, 369] on input "checkbox" at bounding box center [66, 364] width 10 height 10
checkbox input "true"
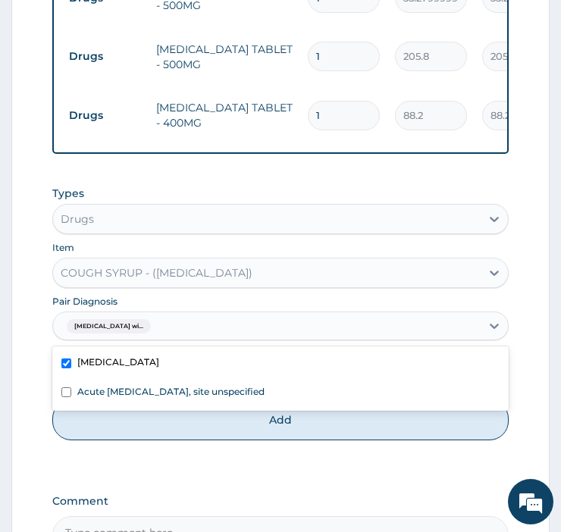
click at [69, 397] on input "checkbox" at bounding box center [66, 393] width 10 height 10
checkbox input "true"
click at [116, 441] on button "Add" at bounding box center [280, 420] width 457 height 41
type input "0"
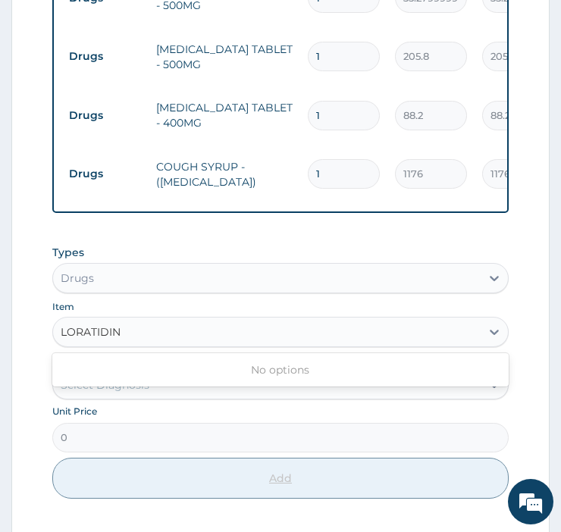
type input "LORATIDINE"
click at [108, 387] on div "No options" at bounding box center [280, 369] width 457 height 33
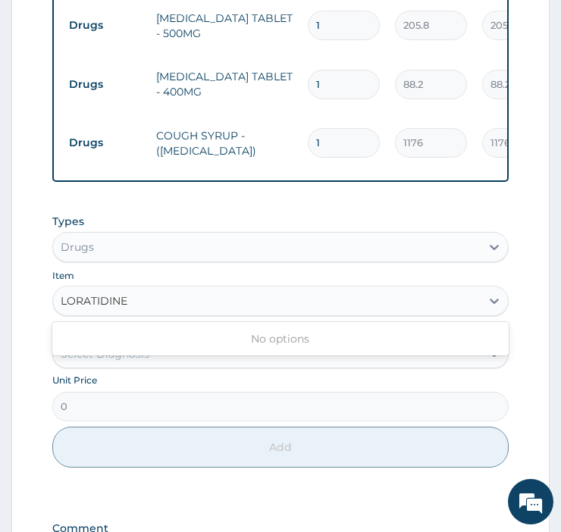
scroll to position [830, 0]
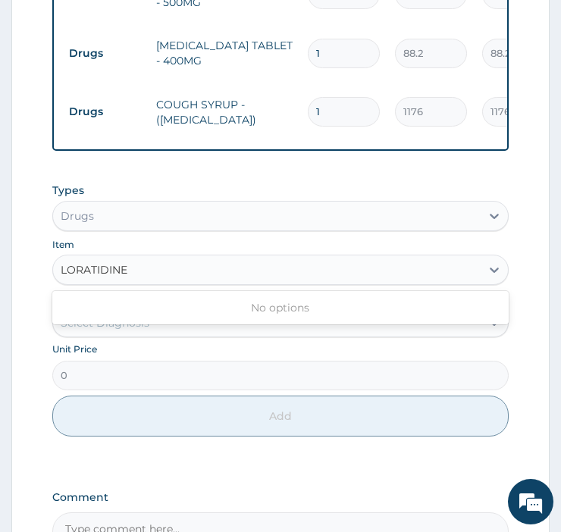
click at [124, 278] on input "LORATIDINE" at bounding box center [95, 269] width 68 height 15
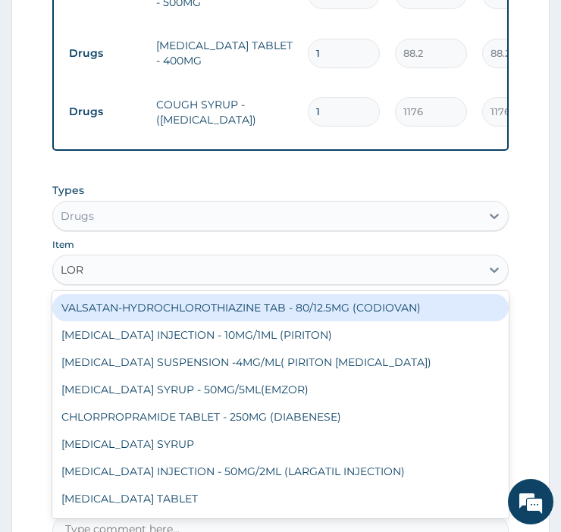
type input "LORA"
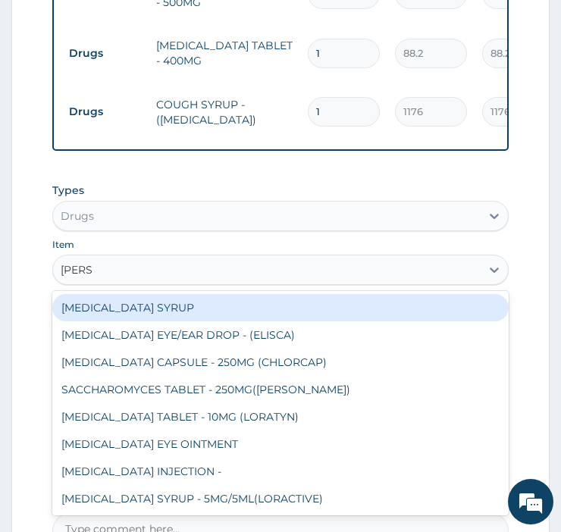
click at [110, 431] on div "LORATADINE TABLET - 10MG (LORATYN)" at bounding box center [280, 416] width 457 height 27
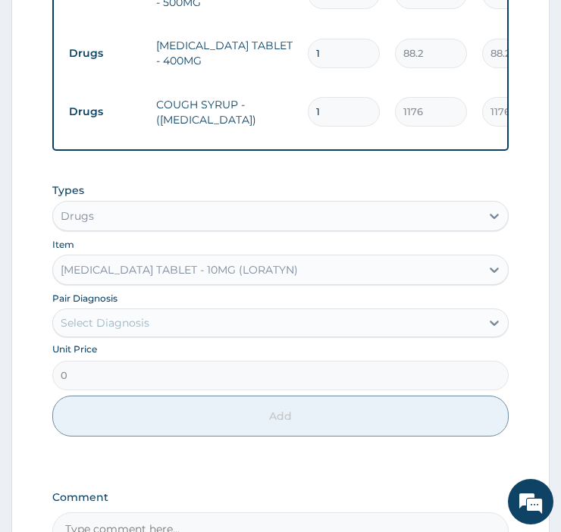
type input "102.9"
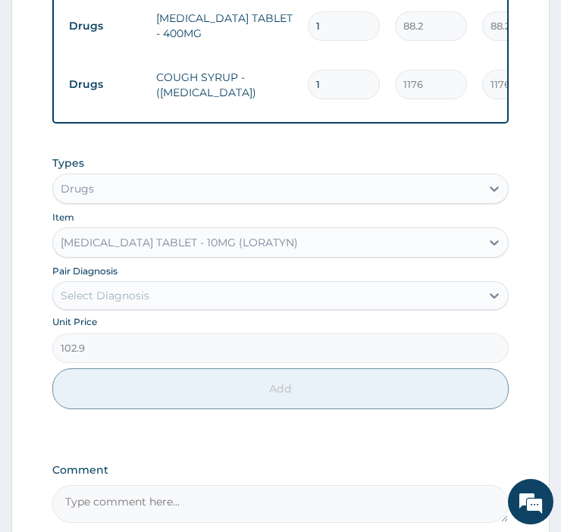
scroll to position [915, 0]
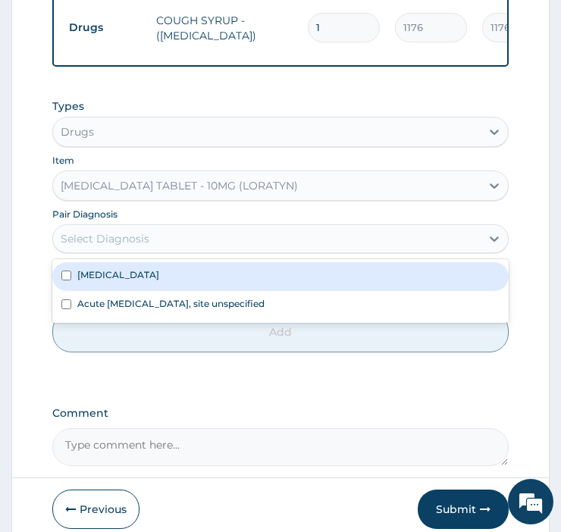
click at [97, 291] on div "Plasmodium malariae malaria without complication" at bounding box center [280, 276] width 457 height 29
checkbox input "true"
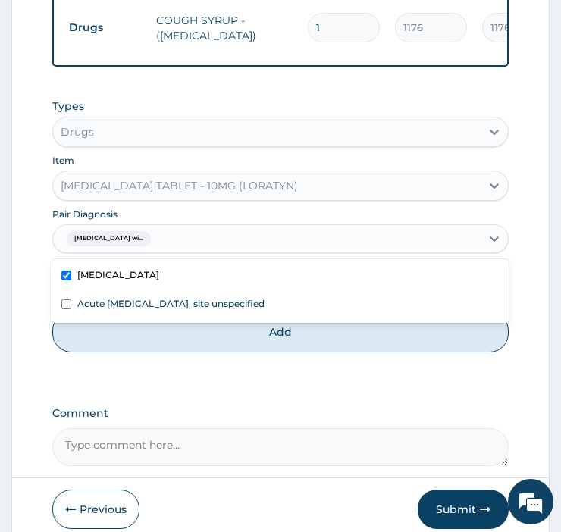
click at [89, 310] on label "Acute upper respiratory infection, site unspecified" at bounding box center [170, 303] width 187 height 13
checkbox input "true"
click at [103, 353] on button "Add" at bounding box center [280, 332] width 457 height 41
type input "0"
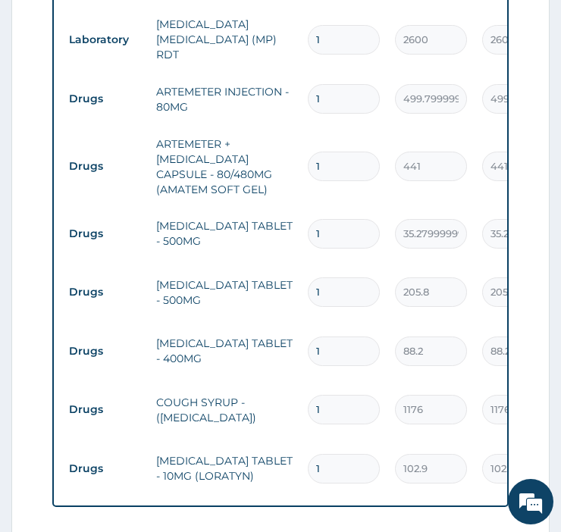
scroll to position [532, 0]
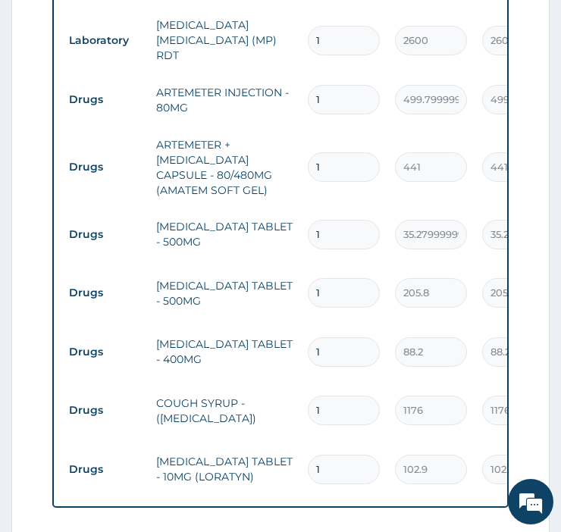
click at [334, 115] on input "1" at bounding box center [344, 100] width 72 height 30
type input "0.00"
type input "6"
type input "2998.80"
type input "6"
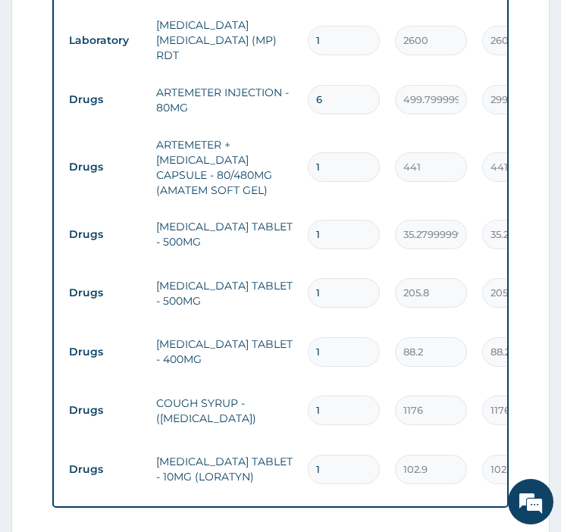
click at [350, 182] on input "1" at bounding box center [344, 167] width 72 height 30
type input "0.00"
type input "6"
type input "2646.00"
type input "6"
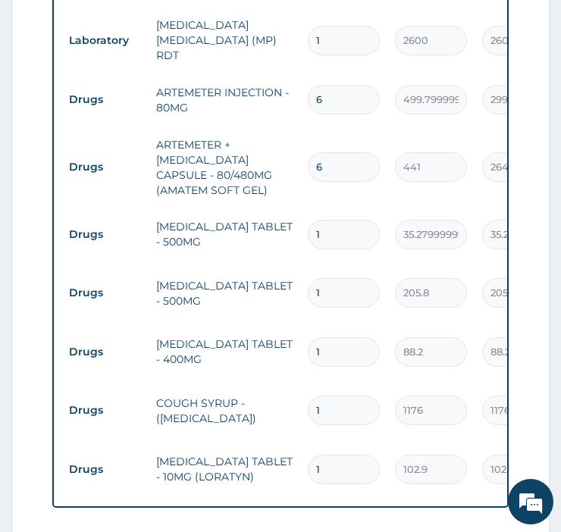
click at [331, 250] on input "1" at bounding box center [344, 235] width 72 height 30
type input "0.00"
type input "3"
type input "105.84"
type input "30"
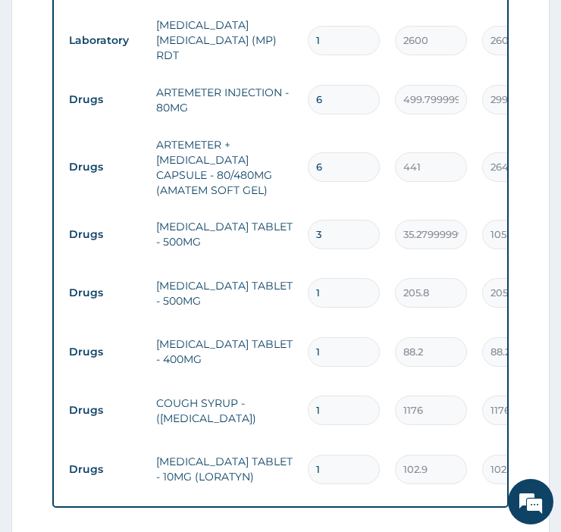
type input "1058.40"
type input "30"
click at [324, 308] on input "1" at bounding box center [344, 293] width 72 height 30
type input "10"
type input "2058.00"
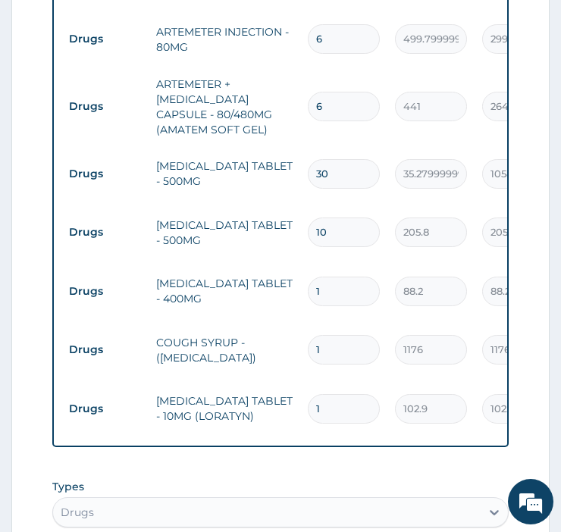
scroll to position [635, 0]
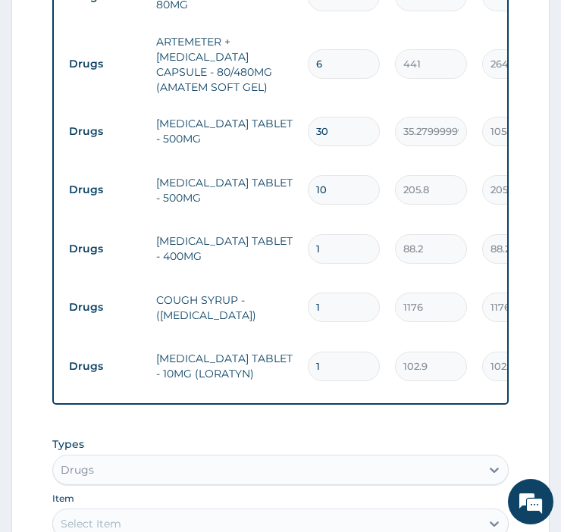
type input "10"
click at [339, 264] on input "1" at bounding box center [344, 249] width 72 height 30
type input "0.00"
type input "3"
type input "264.60"
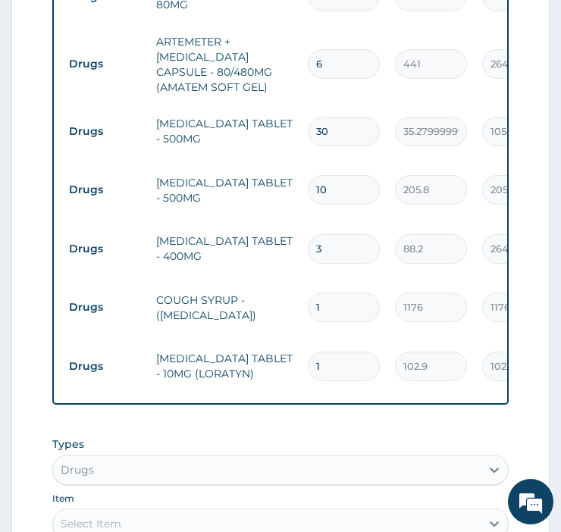
type input "30"
type input "2646.00"
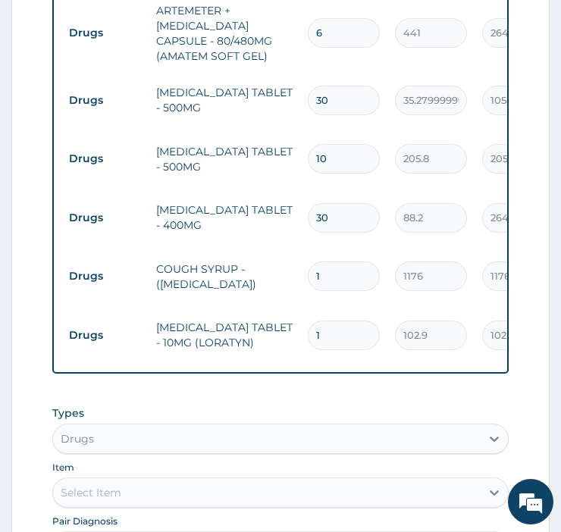
scroll to position [670, 0]
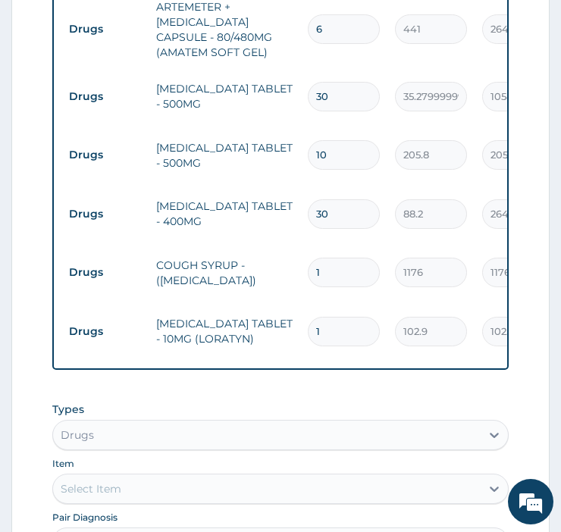
type input "30"
click at [350, 287] on input "1" at bounding box center [344, 273] width 72 height 30
click at [356, 347] on input "1" at bounding box center [344, 332] width 72 height 30
type input "0.00"
type input "5"
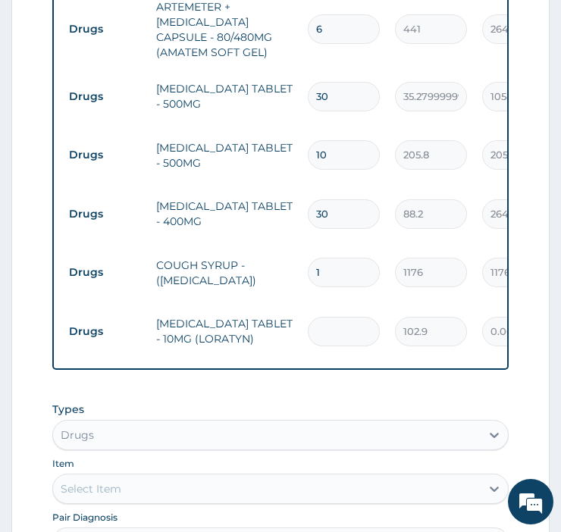
type input "514.50"
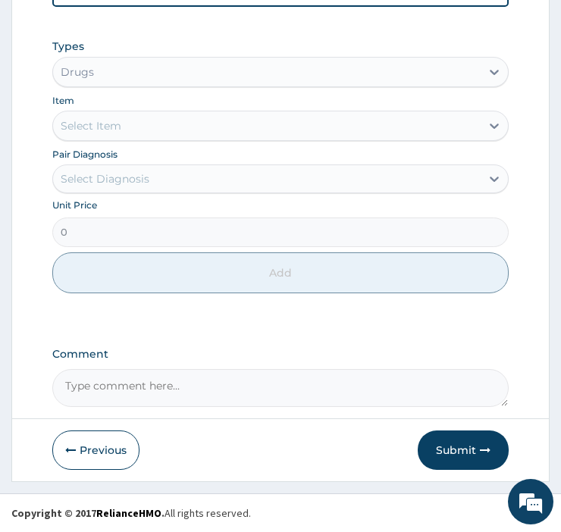
scroll to position [1072, 0]
type input "5"
click at [145, 385] on textarea "Comment" at bounding box center [280, 388] width 457 height 38
type textarea "HEADACHE CATARRH FEVER POOR APPETITE BITTER TASTE"
click at [466, 444] on button "Submit" at bounding box center [463, 450] width 91 height 39
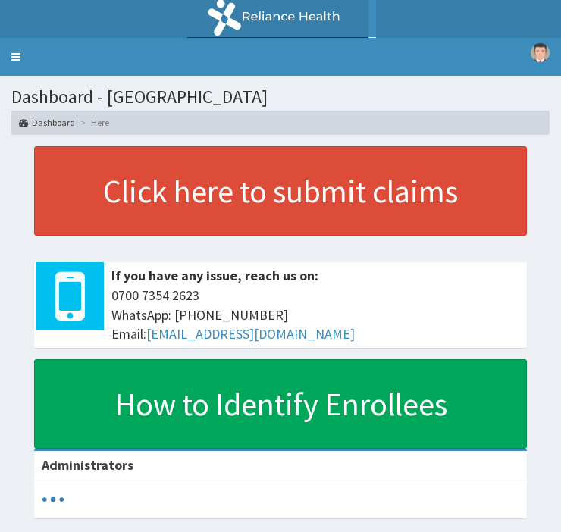
scroll to position [11, 0]
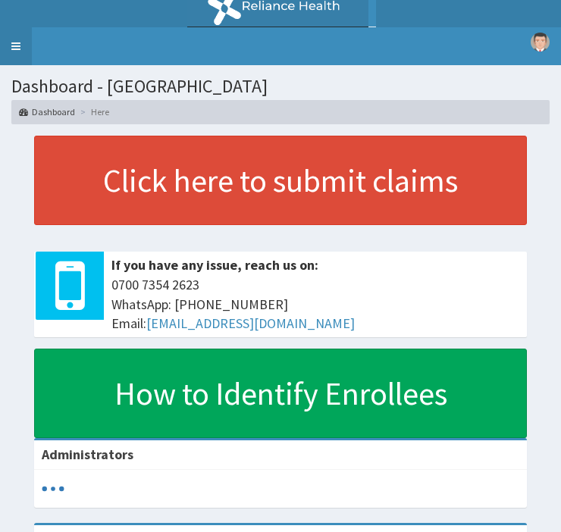
click at [17, 43] on link "Toggle navigation" at bounding box center [16, 46] width 32 height 38
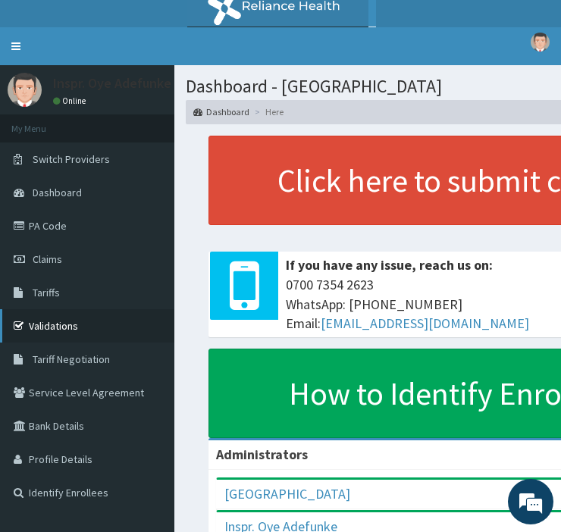
click at [84, 321] on link "Validations" at bounding box center [87, 325] width 174 height 33
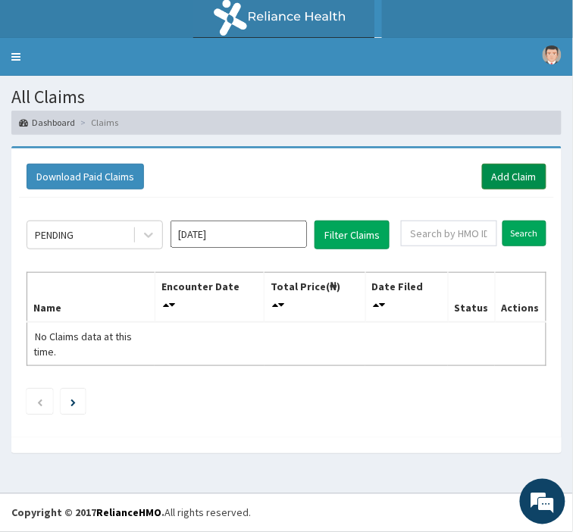
click at [506, 177] on link "Add Claim" at bounding box center [514, 177] width 64 height 26
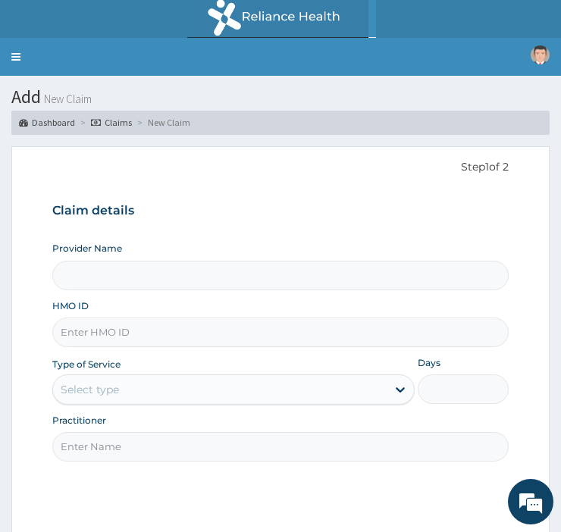
type input "[GEOGRAPHIC_DATA]"
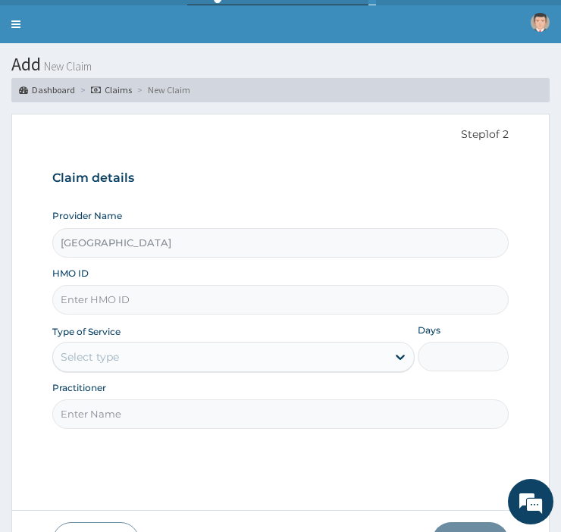
scroll to position [41, 0]
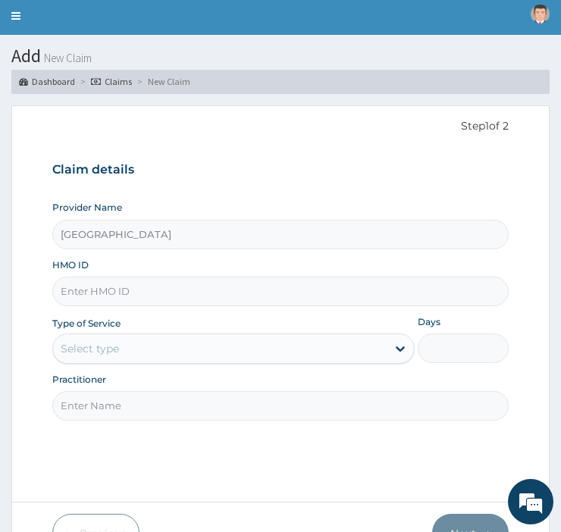
click at [271, 286] on input "HMO ID" at bounding box center [280, 292] width 457 height 30
click at [100, 292] on input "HMO ID" at bounding box center [280, 292] width 457 height 30
click at [127, 292] on input "HMO ID" at bounding box center [280, 292] width 457 height 30
type input "EKI/10191/B"
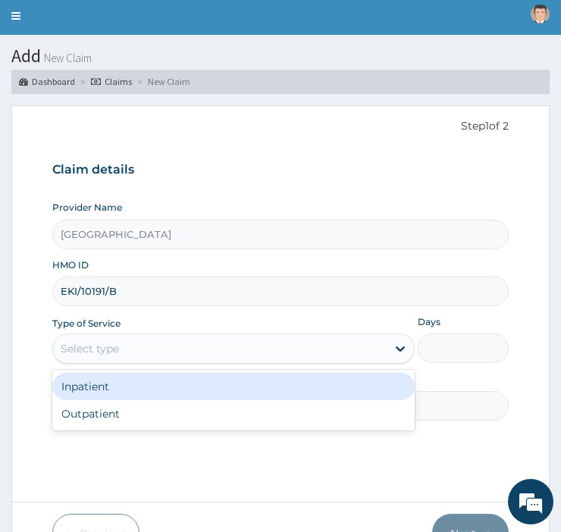
click at [230, 416] on div "Outpatient" at bounding box center [233, 413] width 363 height 27
type input "1"
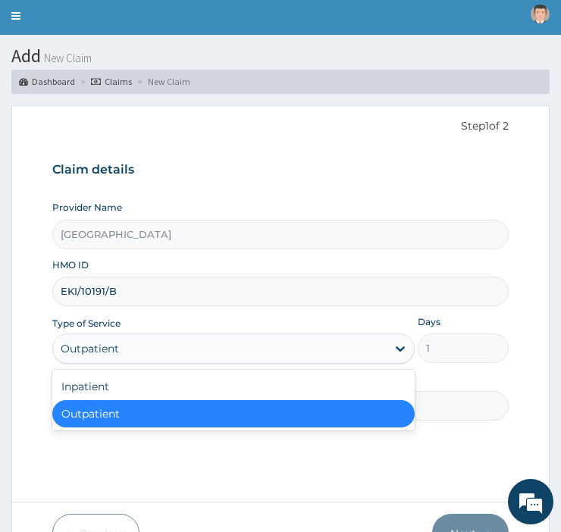
click at [109, 402] on div "Outpatient" at bounding box center [233, 413] width 363 height 27
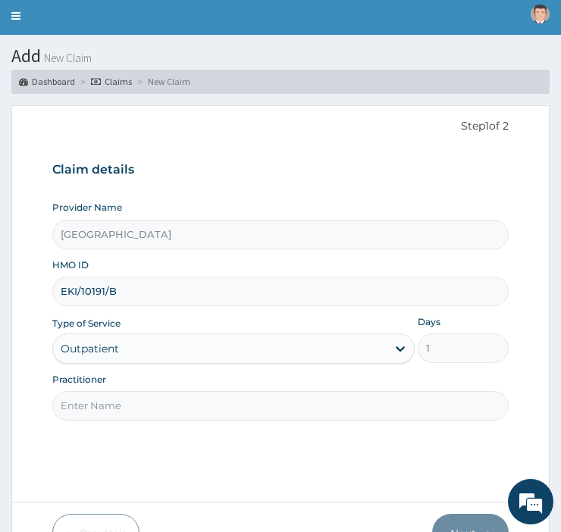
click at [99, 402] on input "Practitioner" at bounding box center [280, 406] width 457 height 30
type input "DR OGUNGBIIRE"
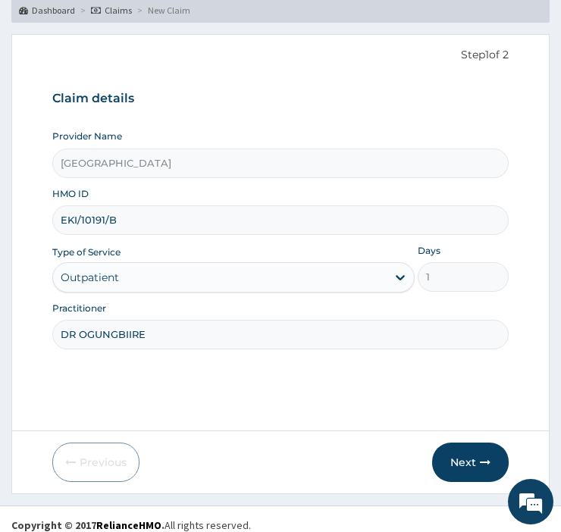
scroll to position [124, 0]
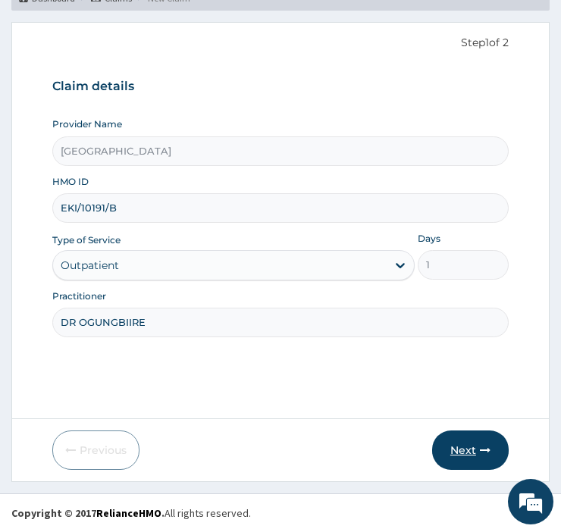
click at [470, 441] on button "Next" at bounding box center [470, 450] width 77 height 39
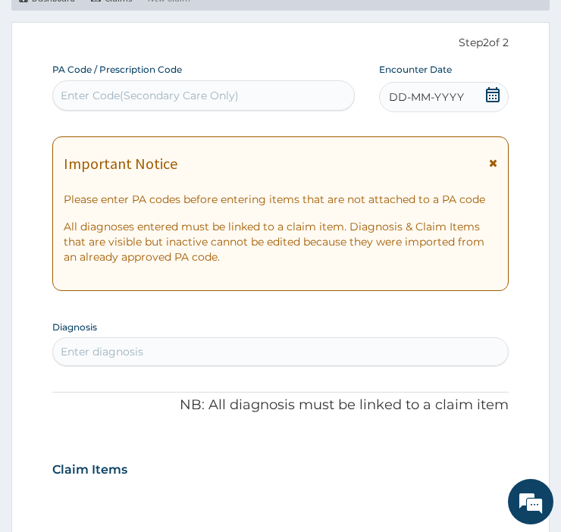
click at [493, 162] on icon at bounding box center [493, 163] width 8 height 11
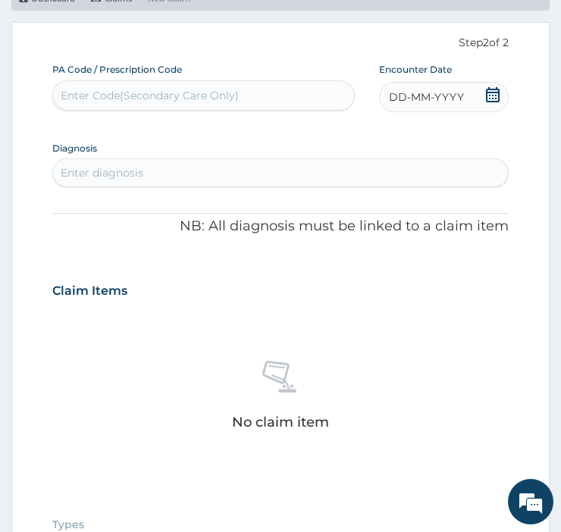
click at [480, 86] on div "DD-MM-YYYY" at bounding box center [444, 97] width 130 height 30
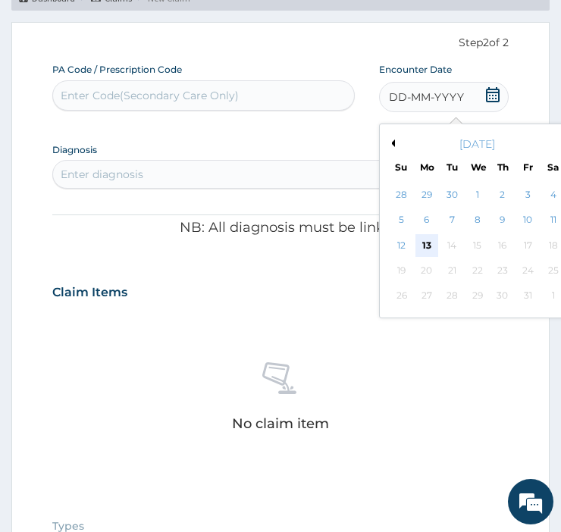
click at [422, 240] on div "13" at bounding box center [427, 245] width 23 height 23
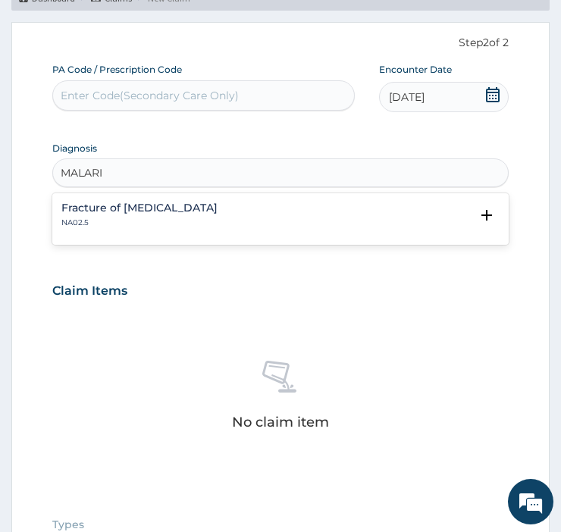
type input "MALARIA"
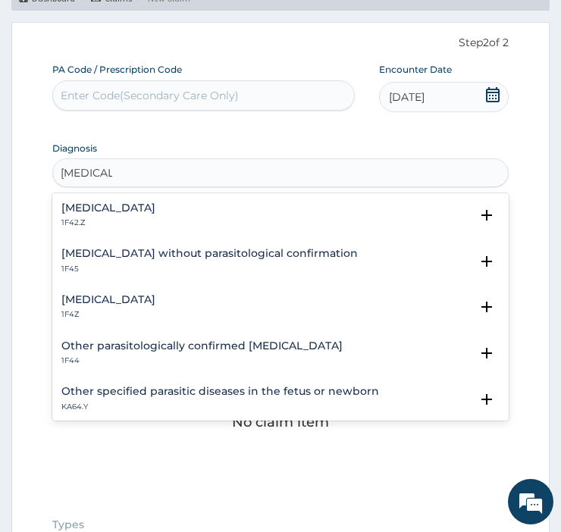
click at [146, 213] on h4 "Plasmodium malariae malaria without complication" at bounding box center [108, 207] width 94 height 11
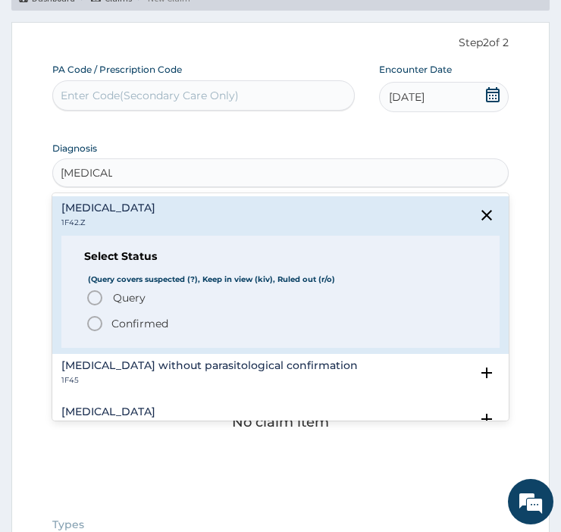
click at [99, 326] on icon "status option filled" at bounding box center [95, 324] width 18 height 18
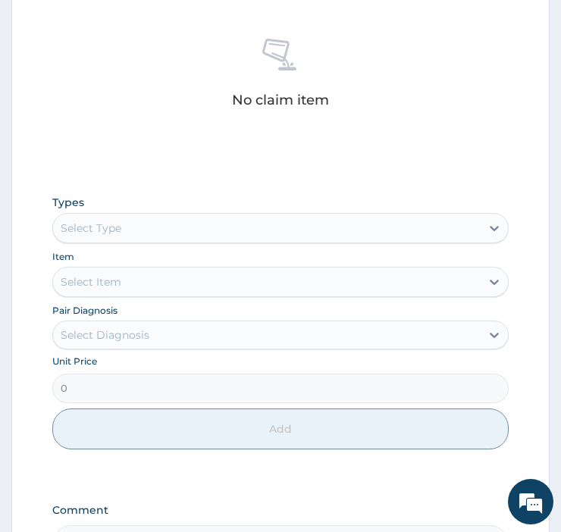
scroll to position [453, 0]
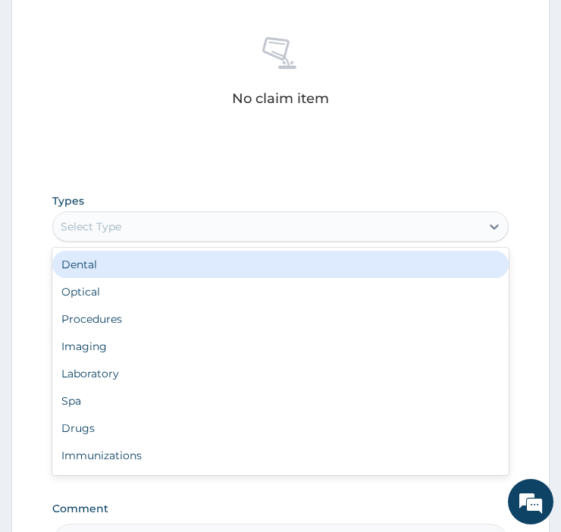
click at [106, 316] on div "Procedures" at bounding box center [280, 319] width 457 height 27
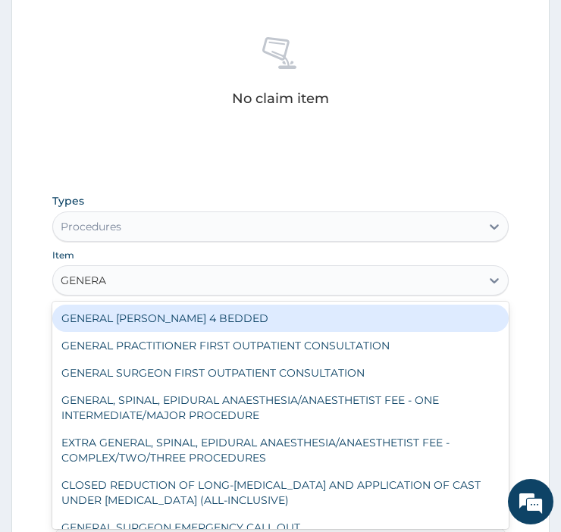
type input "GENERAL"
click at [355, 344] on div "GENERAL PRACTITIONER FIRST OUTPATIENT CONSULTATION" at bounding box center [280, 345] width 457 height 27
type input "3750"
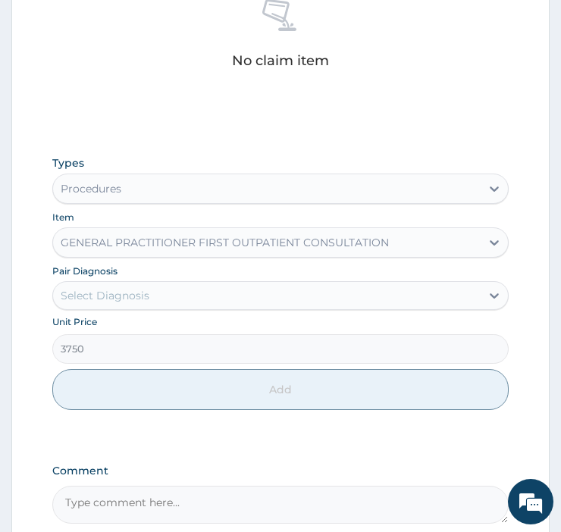
scroll to position [519, 0]
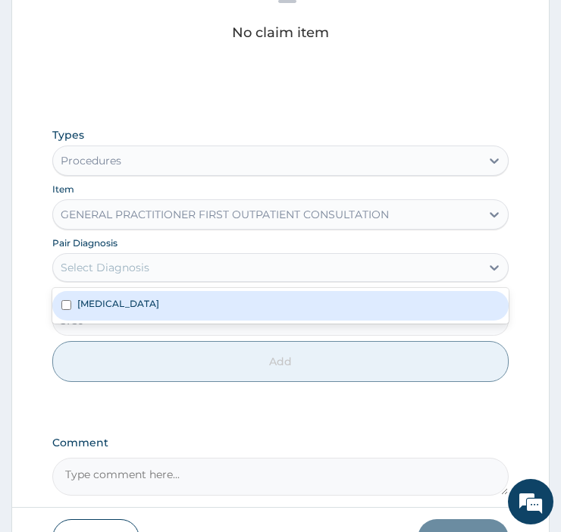
click at [349, 302] on div "Plasmodium malariae malaria without complication" at bounding box center [280, 305] width 457 height 29
checkbox input "true"
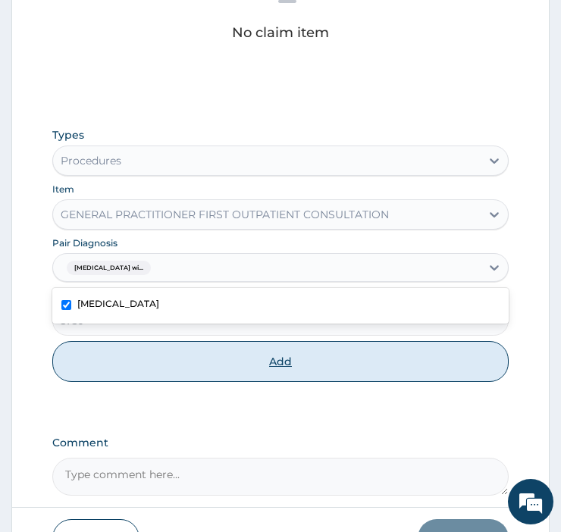
click at [344, 369] on button "Add" at bounding box center [280, 361] width 457 height 41
type input "0"
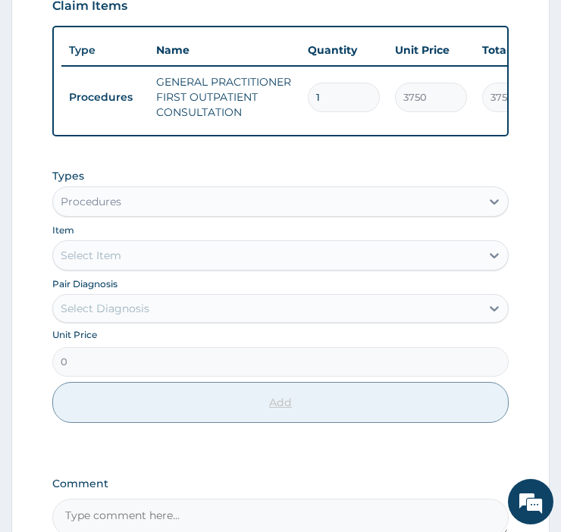
scroll to position [372, 0]
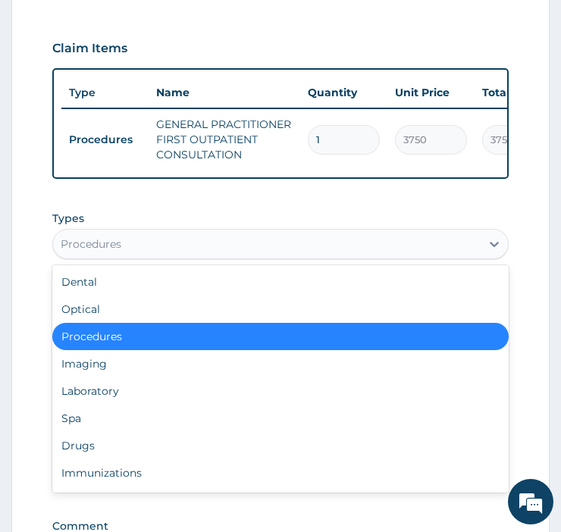
click at [74, 452] on div "Drugs" at bounding box center [280, 445] width 457 height 27
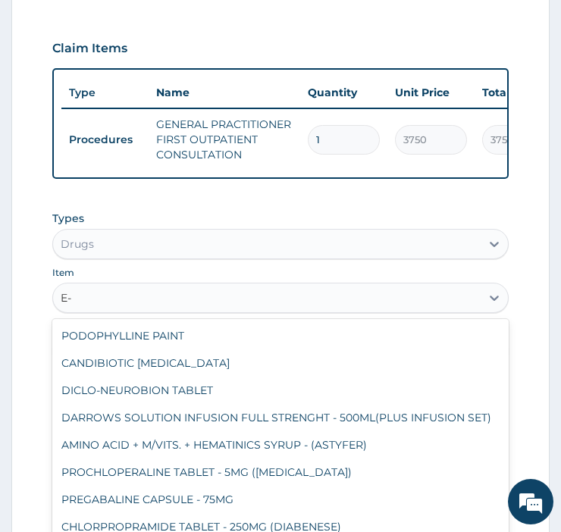
type input "E"
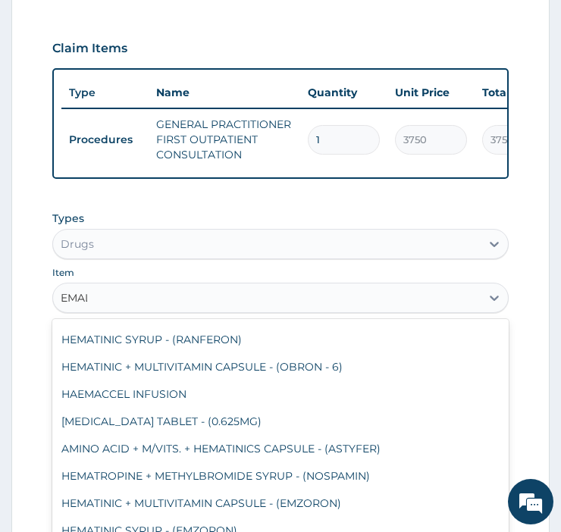
scroll to position [0, 0]
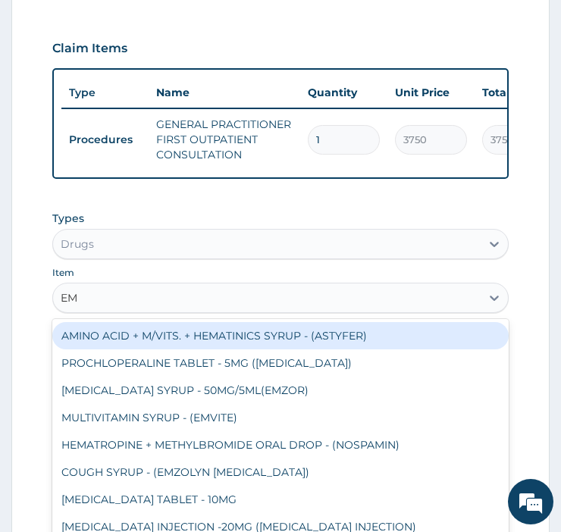
type input "E"
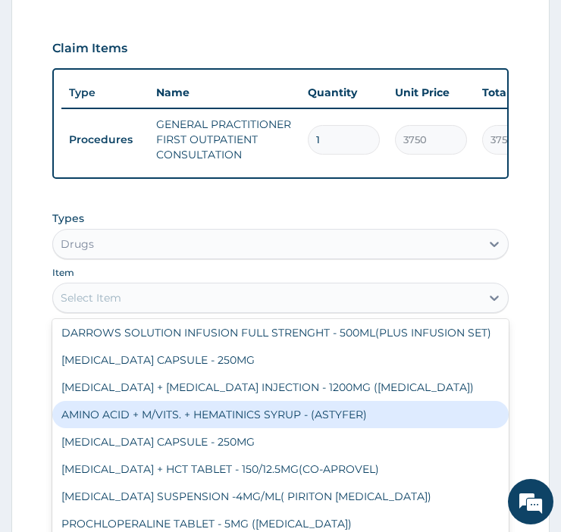
scroll to position [334, 0]
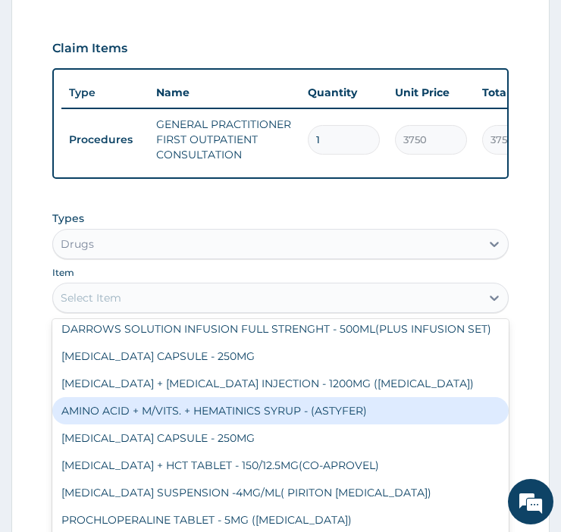
click at [78, 452] on div "TETRACYCLINE CAPSULE - 250MG" at bounding box center [280, 438] width 457 height 27
type input "11.76"
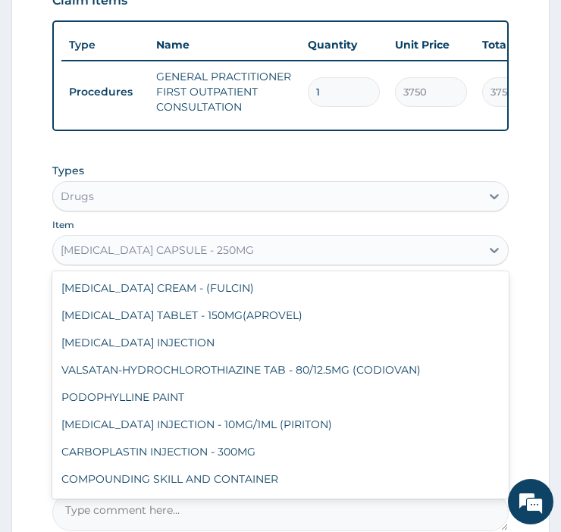
scroll to position [262, 0]
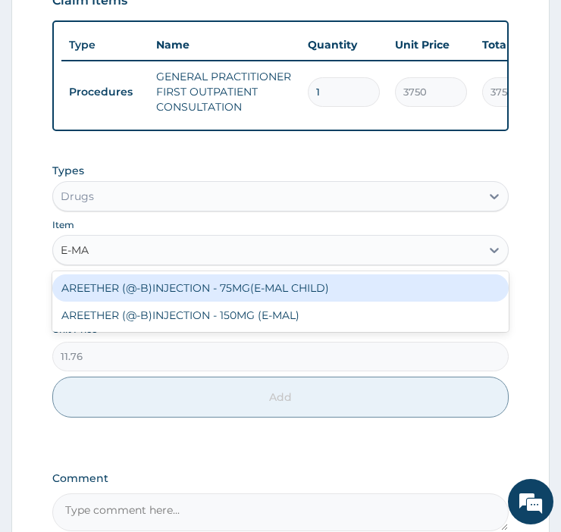
type input "E-MAL"
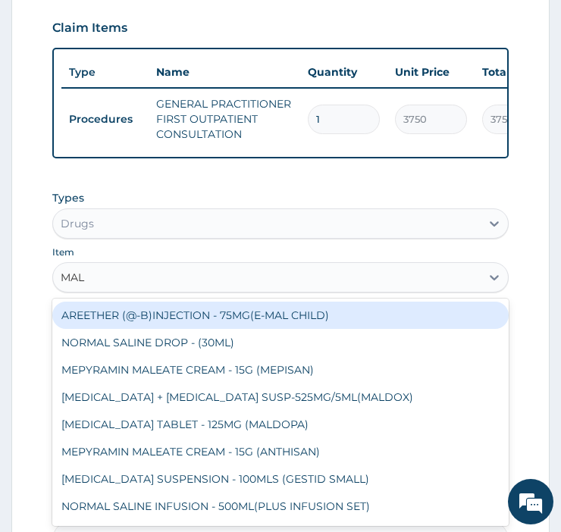
scroll to position [389, 0]
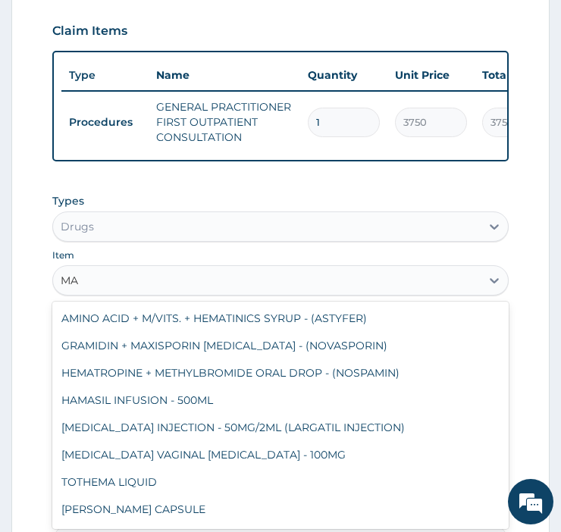
type input "M"
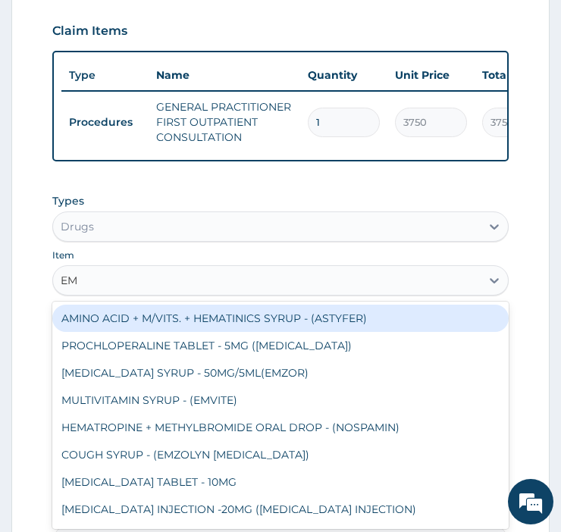
type input "E"
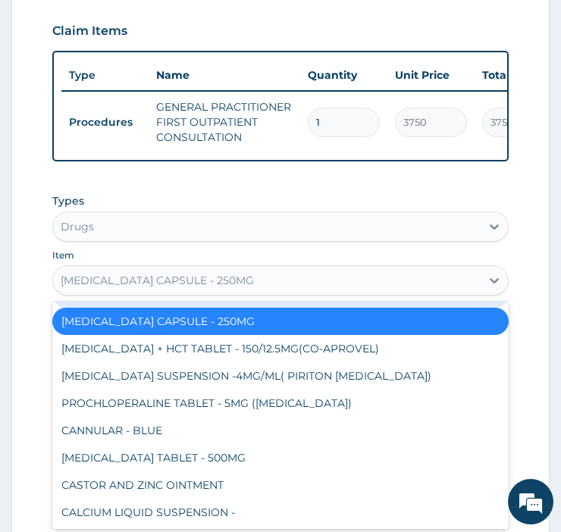
scroll to position [441, 0]
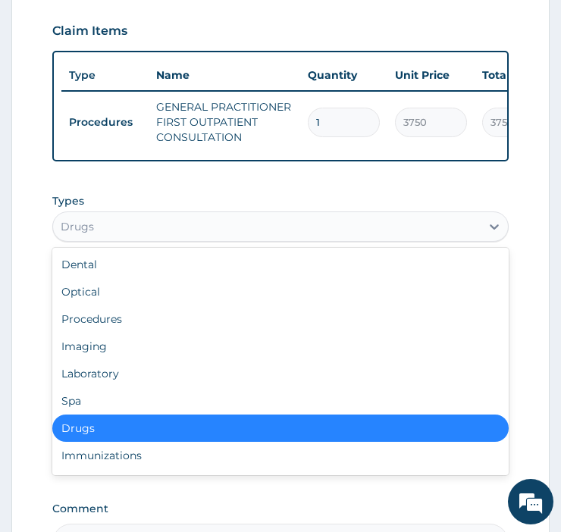
type input "E"
click at [121, 438] on div "Drugs" at bounding box center [280, 428] width 457 height 27
type input "0"
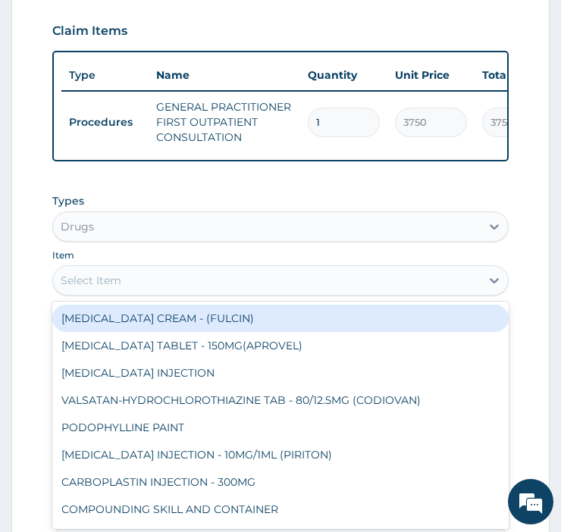
type input "E"
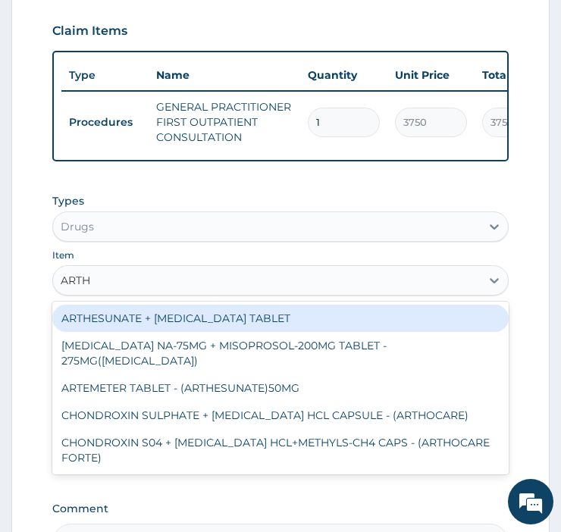
scroll to position [0, 0]
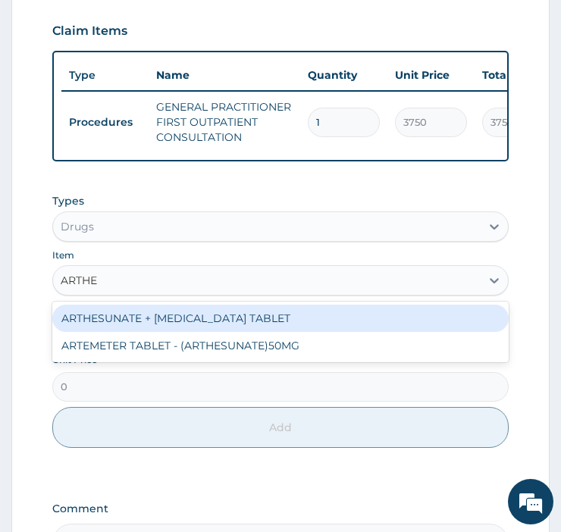
type input "ARTH"
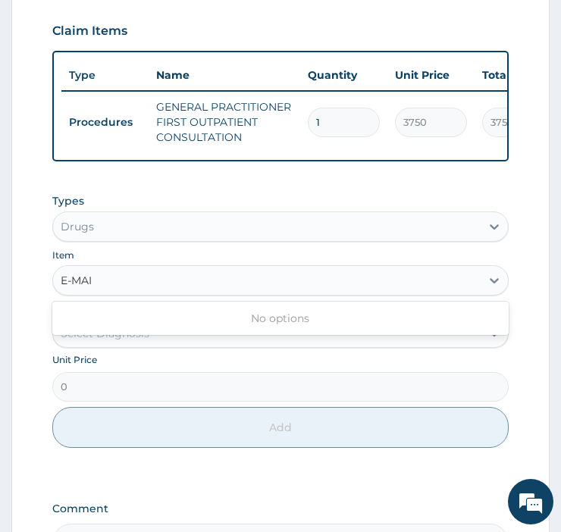
type input "E-MA"
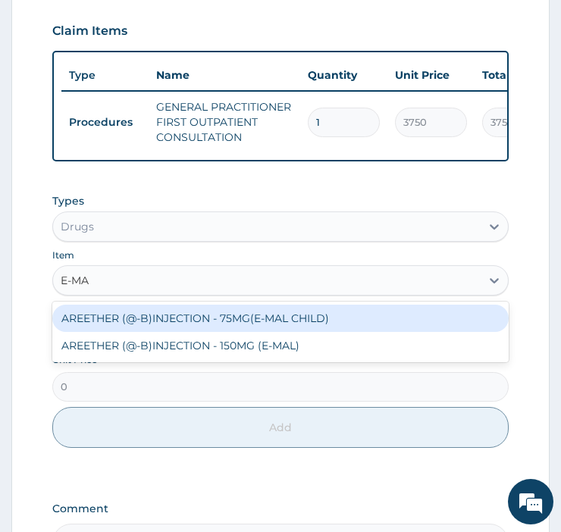
click at [165, 356] on div "AREETHER (@-B)INJECTION - 150MG (E-MAL)" at bounding box center [280, 345] width 457 height 27
type input "1764"
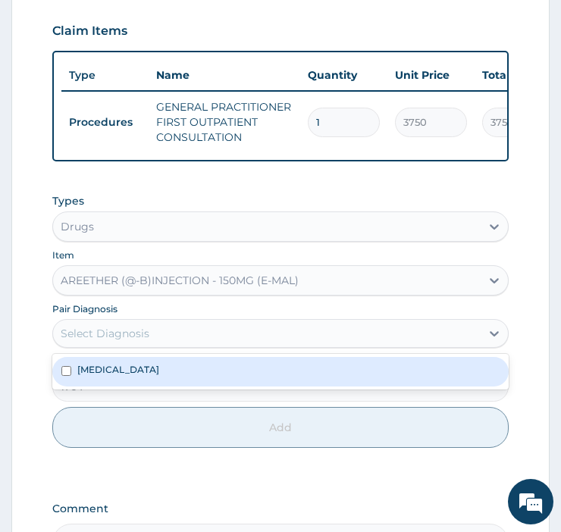
click at [115, 376] on label "Plasmodium malariae malaria without complication" at bounding box center [118, 369] width 82 height 13
checkbox input "true"
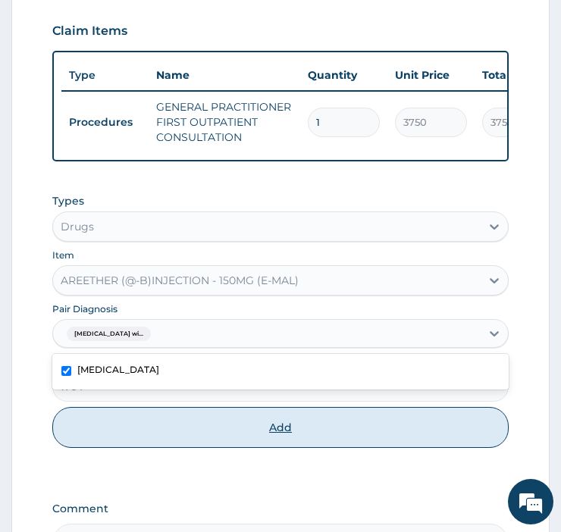
click at [124, 443] on button "Add" at bounding box center [280, 427] width 457 height 41
type input "0"
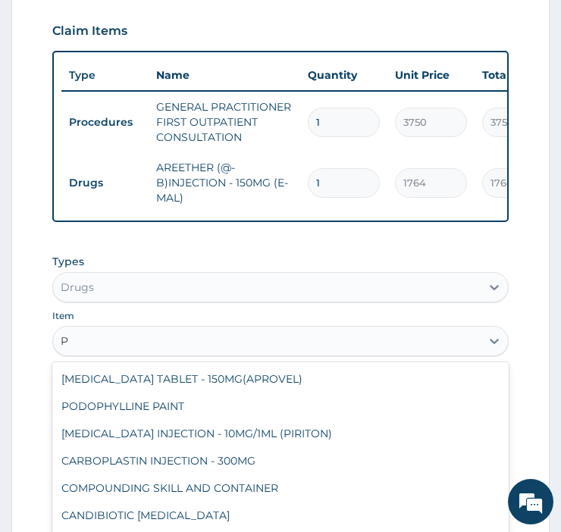
type input "P"
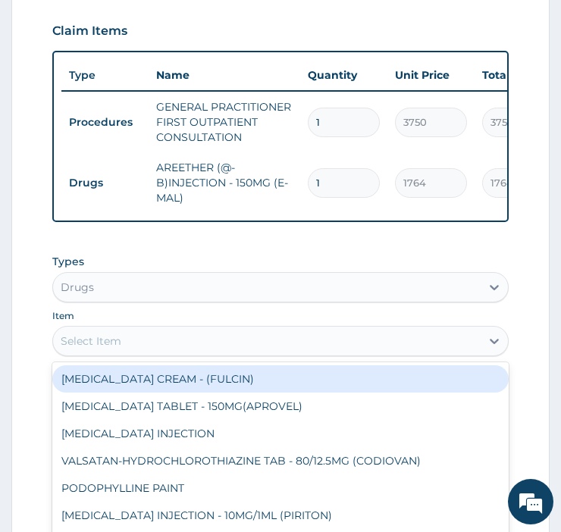
click at [165, 349] on div "Select Item" at bounding box center [267, 341] width 428 height 24
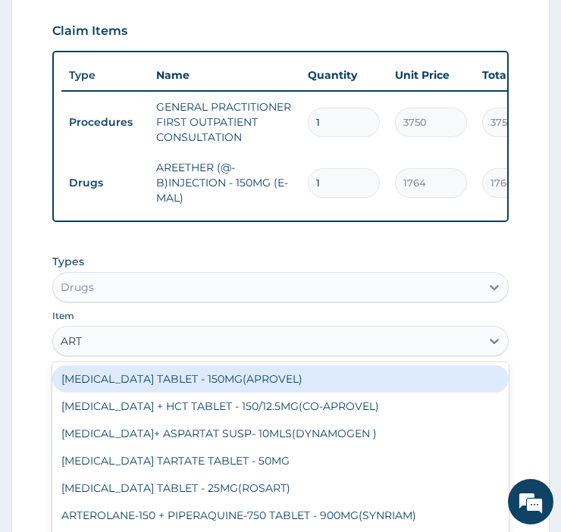
type input "ARTE"
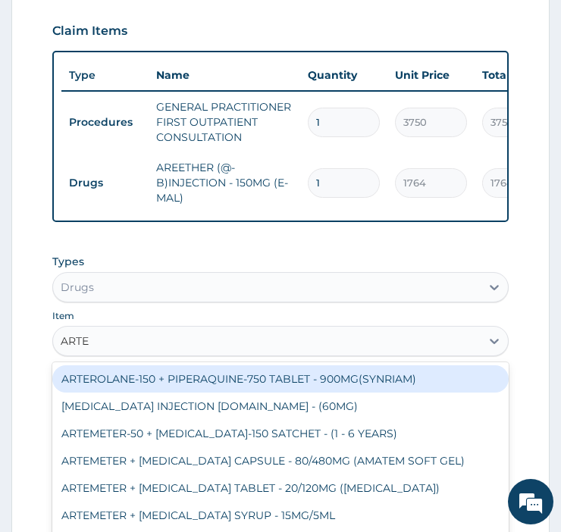
click at [130, 473] on div "ARTEMETER + LUMEFANTRINE CAPSULE - 80/480MG (AMATEM SOFT GEL)" at bounding box center [280, 460] width 457 height 27
type input "441"
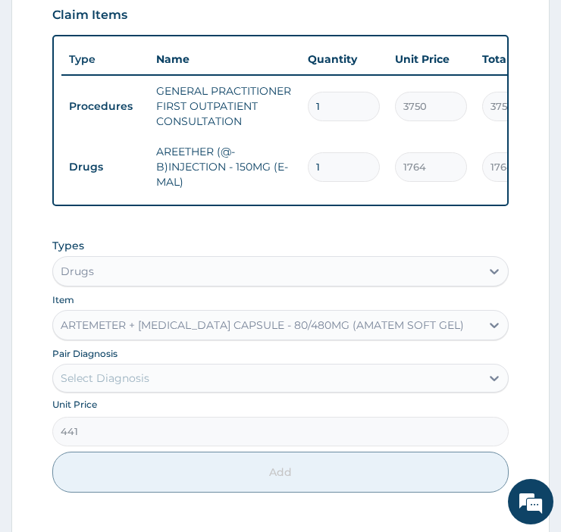
scroll to position [406, 0]
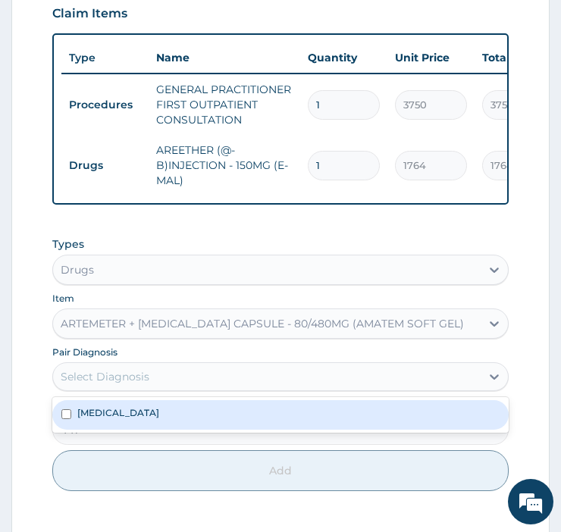
click at [88, 419] on label "Plasmodium malariae malaria without complication" at bounding box center [118, 412] width 82 height 13
checkbox input "true"
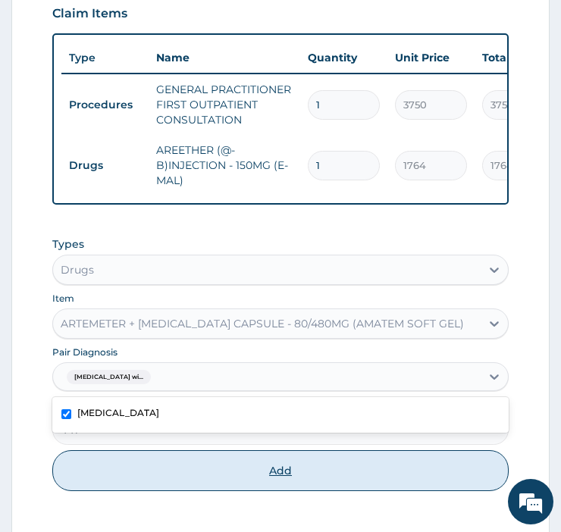
click at [105, 481] on button "Add" at bounding box center [280, 470] width 457 height 41
type input "0"
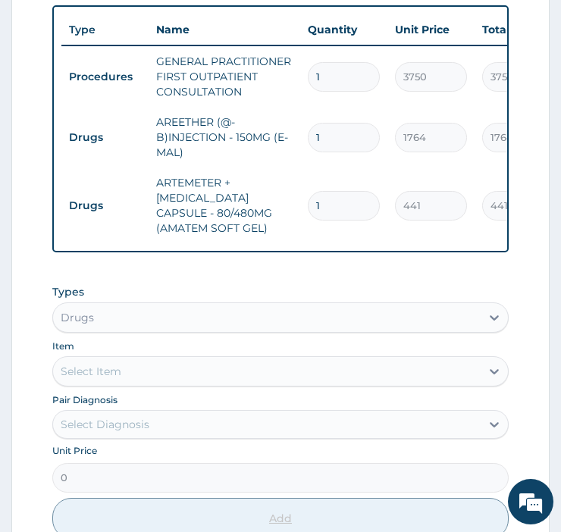
scroll to position [437, 0]
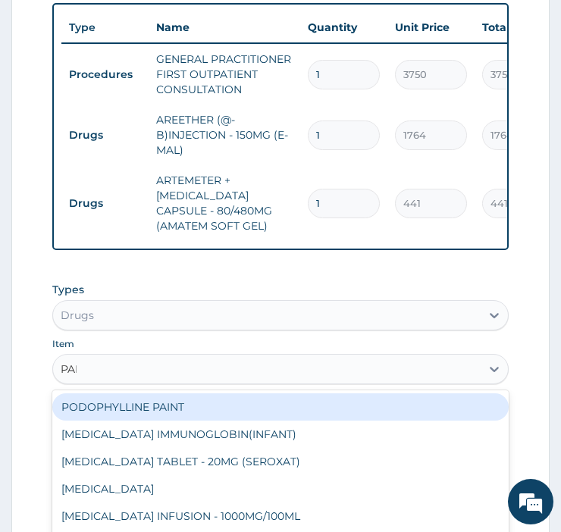
type input "PARA"
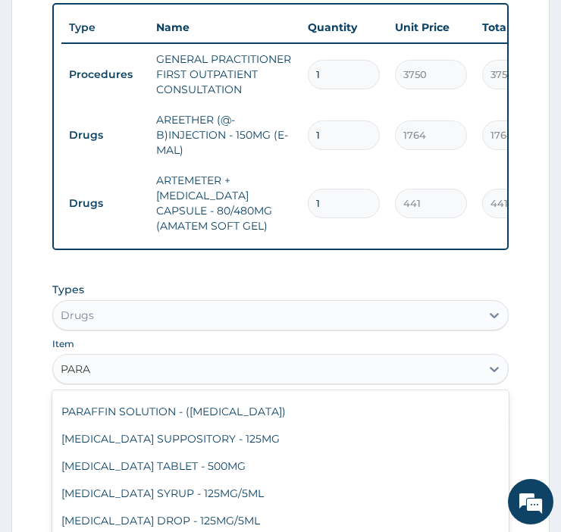
scroll to position [106, 0]
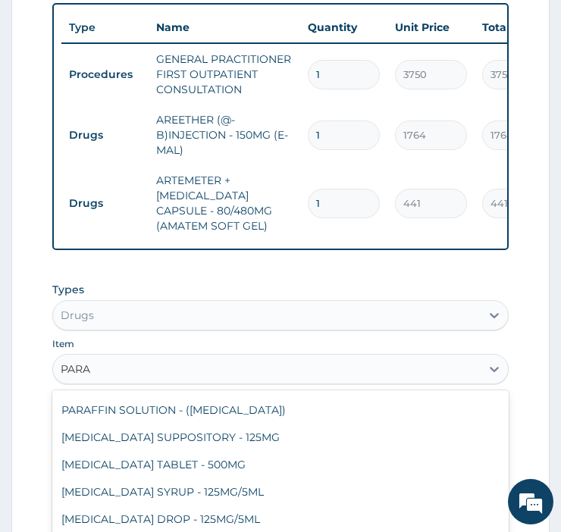
click at [108, 474] on div "PARACETAMOL TABLET - 500MG" at bounding box center [280, 464] width 457 height 27
type input "35.279999999999994"
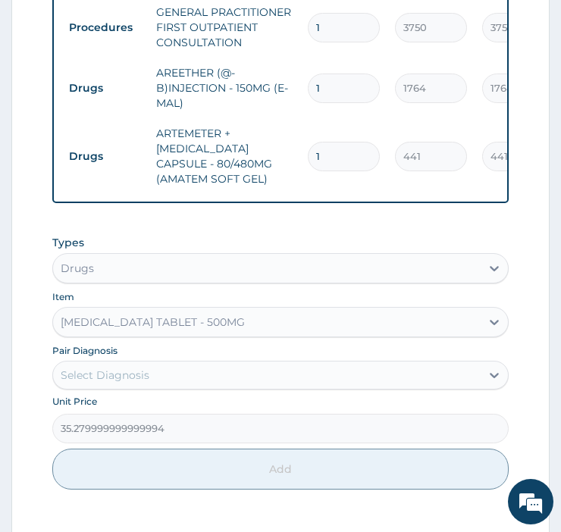
scroll to position [485, 0]
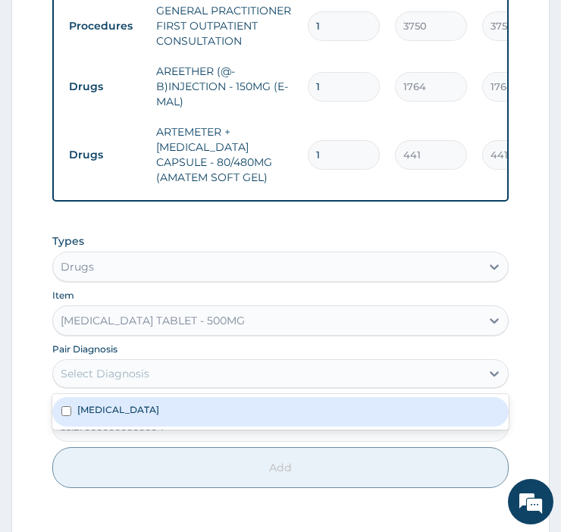
click at [95, 416] on label "Plasmodium malariae malaria without complication" at bounding box center [118, 409] width 82 height 13
checkbox input "true"
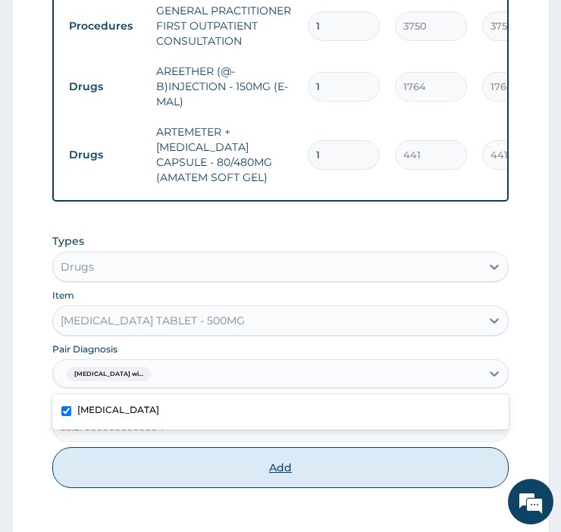
click at [106, 476] on button "Add" at bounding box center [280, 467] width 457 height 41
type input "0"
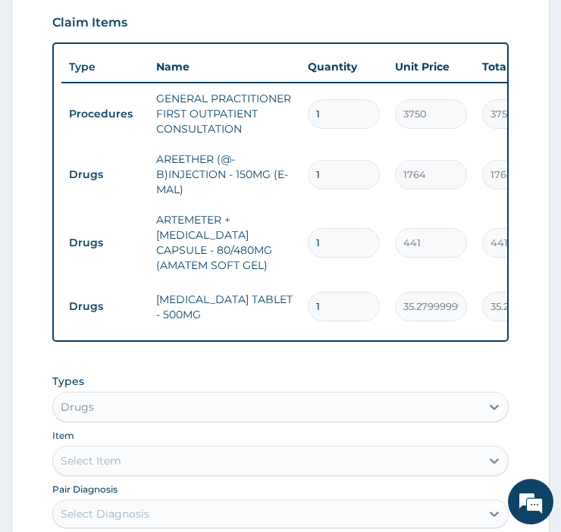
scroll to position [385, 0]
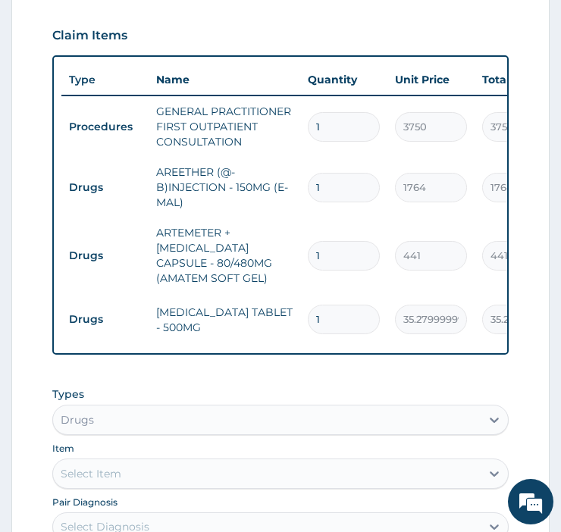
click at [350, 319] on input "1" at bounding box center [344, 320] width 72 height 30
type input "0.00"
type input "3"
type input "105.84"
type input "30"
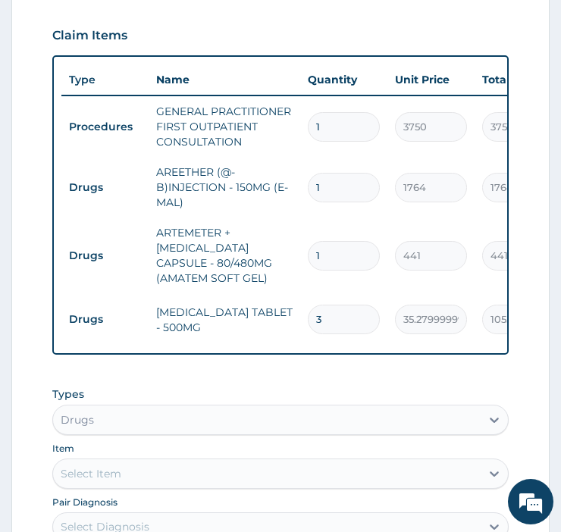
type input "1058.40"
type input "3"
type input "105.84"
type input "36"
type input "1270.08"
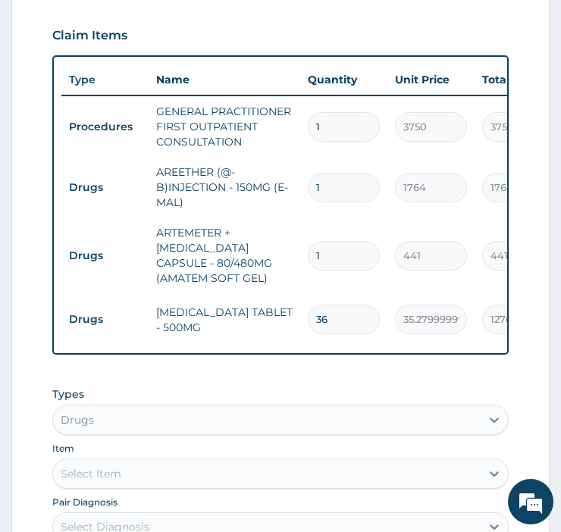
type input "3"
type input "105.84"
type input "30"
type input "1058.40"
type input "30"
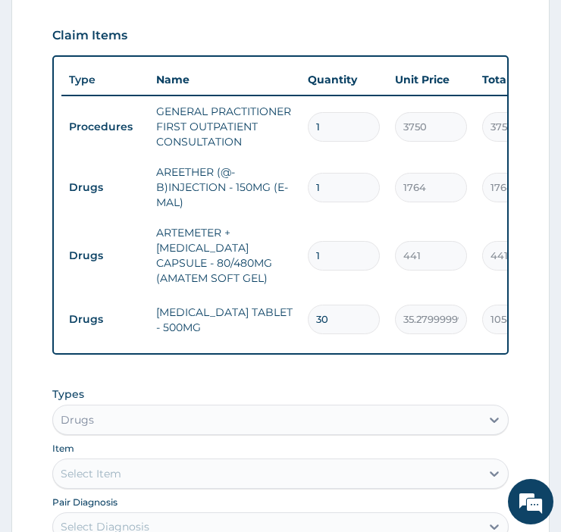
click at [334, 247] on input "1" at bounding box center [344, 256] width 72 height 30
type input "0.00"
type input "6"
type input "2646.00"
type input "6"
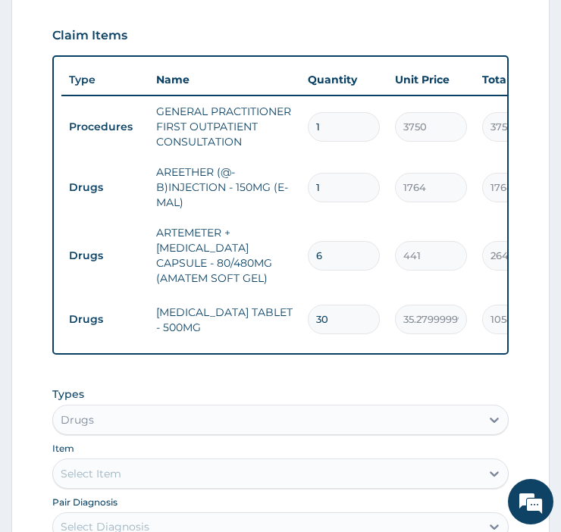
click at [329, 187] on input "1" at bounding box center [344, 188] width 72 height 30
click at [346, 185] on input "1" at bounding box center [344, 188] width 72 height 30
click at [345, 122] on input "1" at bounding box center [344, 127] width 72 height 30
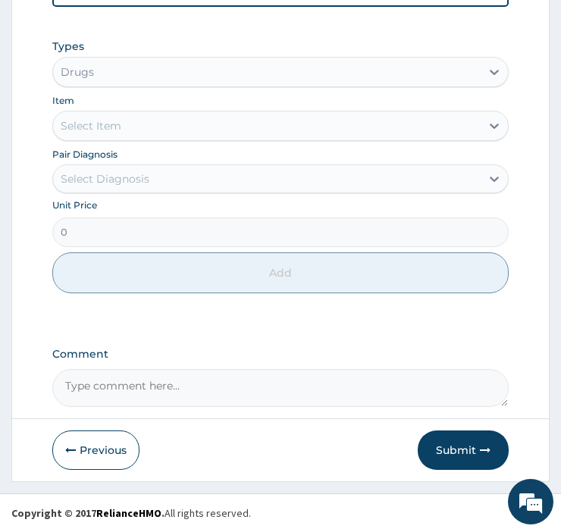
scroll to position [744, 0]
click at [124, 385] on textarea "Comment" at bounding box center [280, 388] width 457 height 38
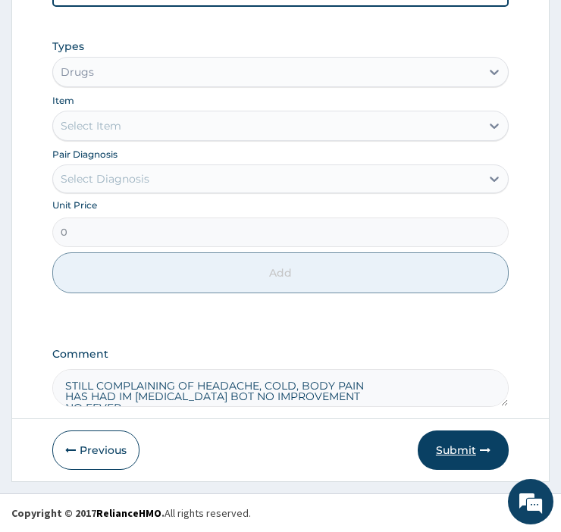
type textarea "STILL COMPLAINING OF HEADACHE, COLD, BODY PAIN HAS HAD IM ARTEMETHER BOT NO IMP…"
click at [447, 453] on button "Submit" at bounding box center [463, 450] width 91 height 39
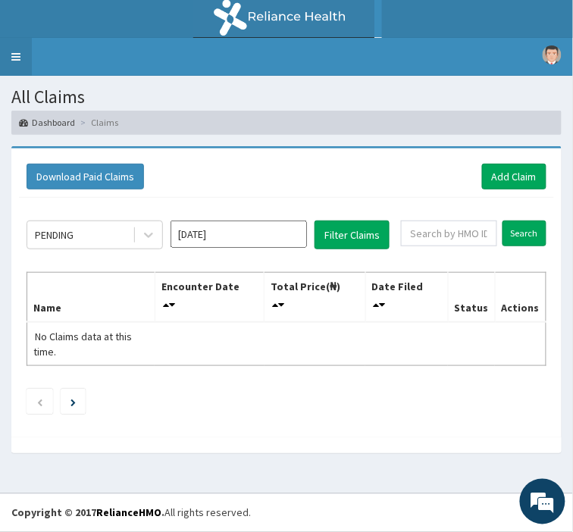
click at [11, 52] on link "Toggle navigation" at bounding box center [16, 57] width 32 height 38
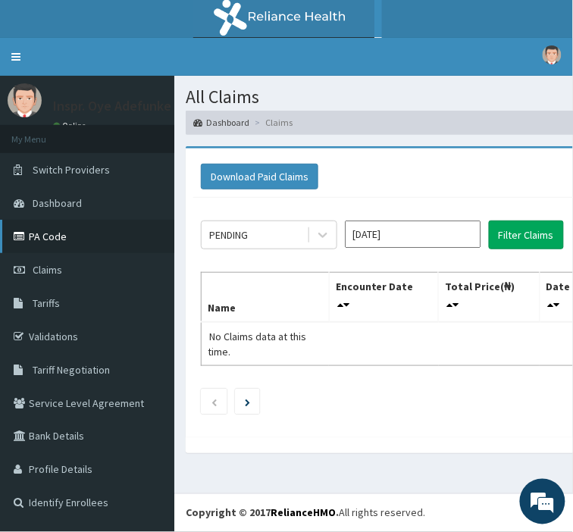
click at [63, 243] on link "PA Code" at bounding box center [87, 236] width 174 height 33
